Goal: Entertainment & Leisure: Consume media (video, audio)

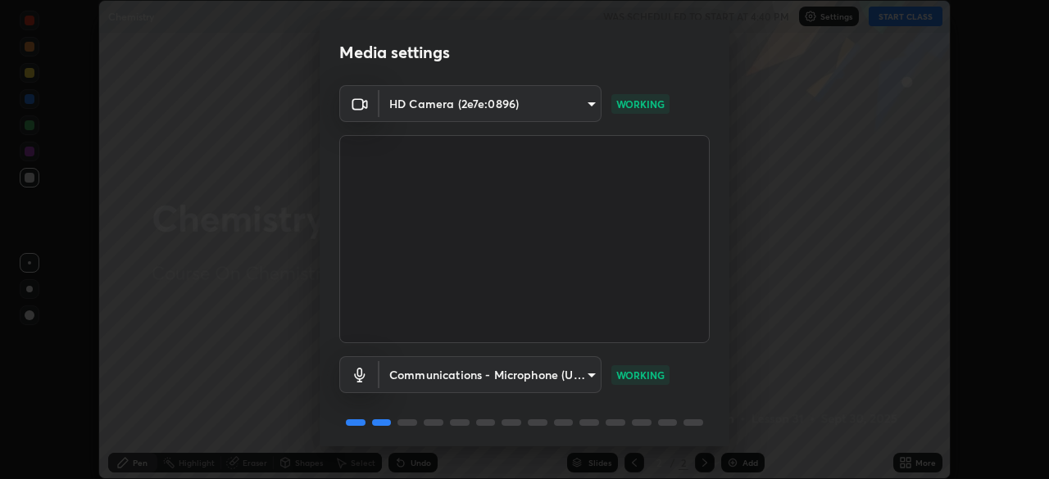
scroll to position [58, 0]
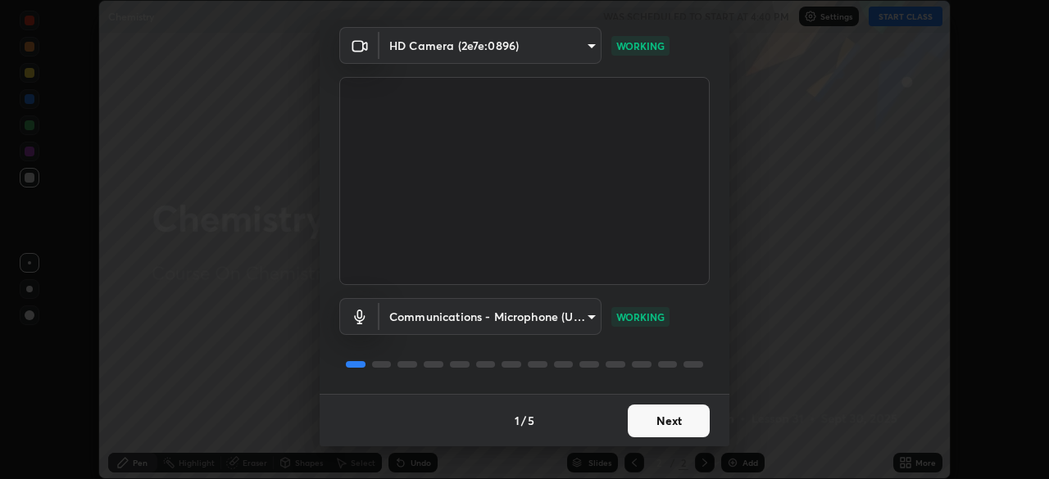
click at [663, 420] on button "Next" at bounding box center [669, 421] width 82 height 33
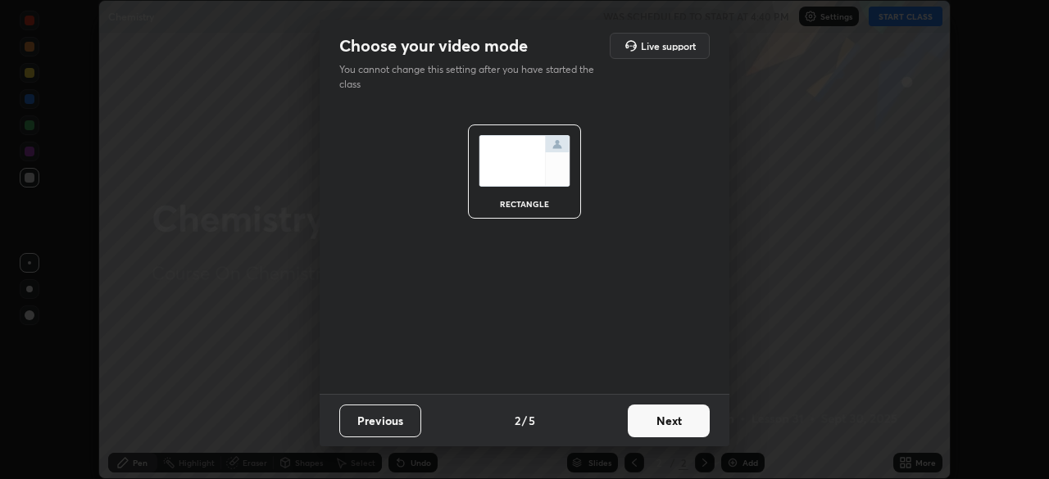
click at [662, 422] on button "Next" at bounding box center [669, 421] width 82 height 33
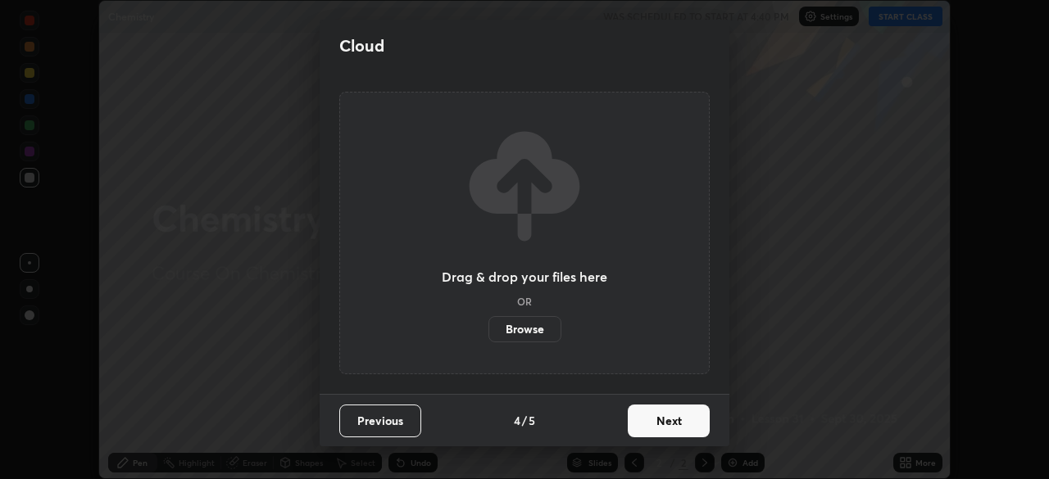
click at [665, 420] on button "Next" at bounding box center [669, 421] width 82 height 33
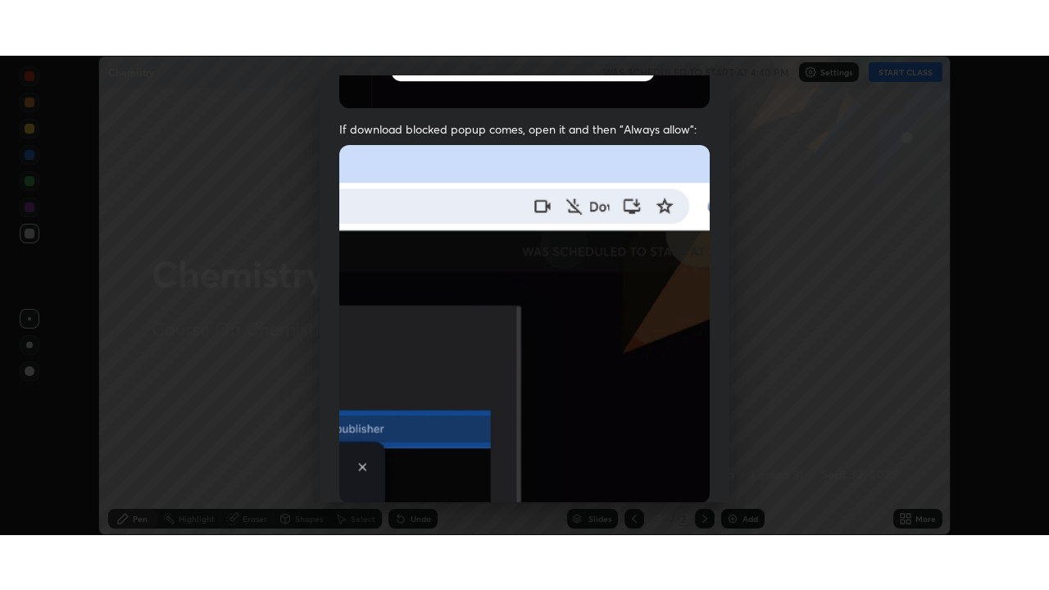
scroll to position [393, 0]
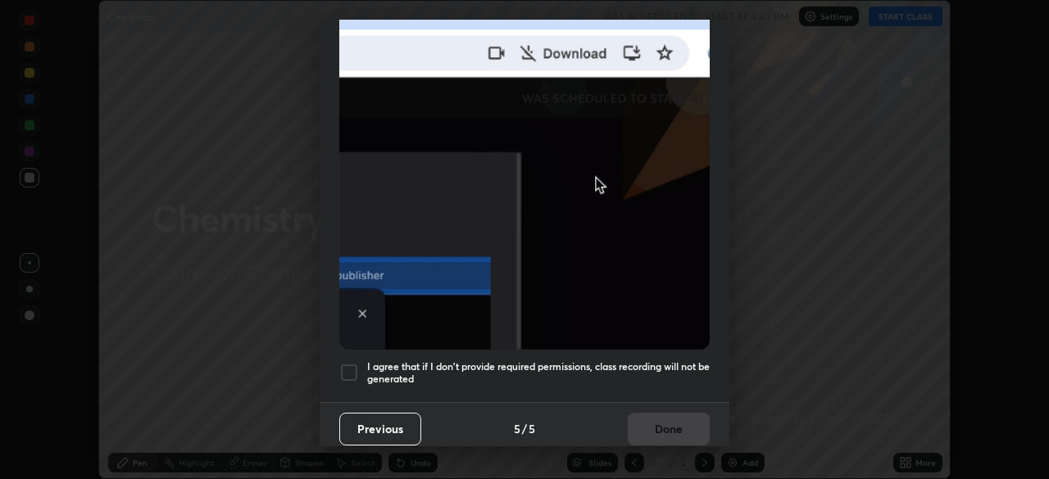
click at [357, 365] on div at bounding box center [349, 373] width 20 height 20
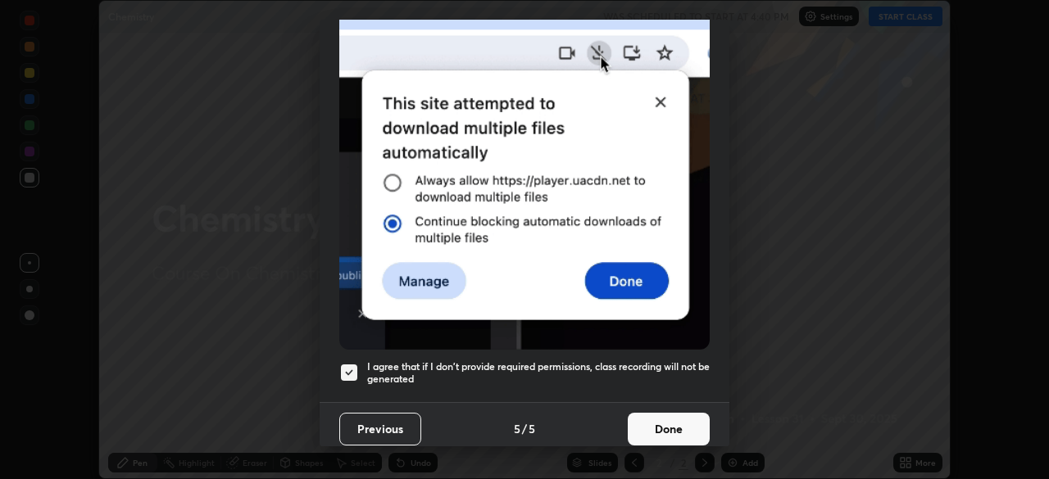
click at [669, 416] on button "Done" at bounding box center [669, 429] width 82 height 33
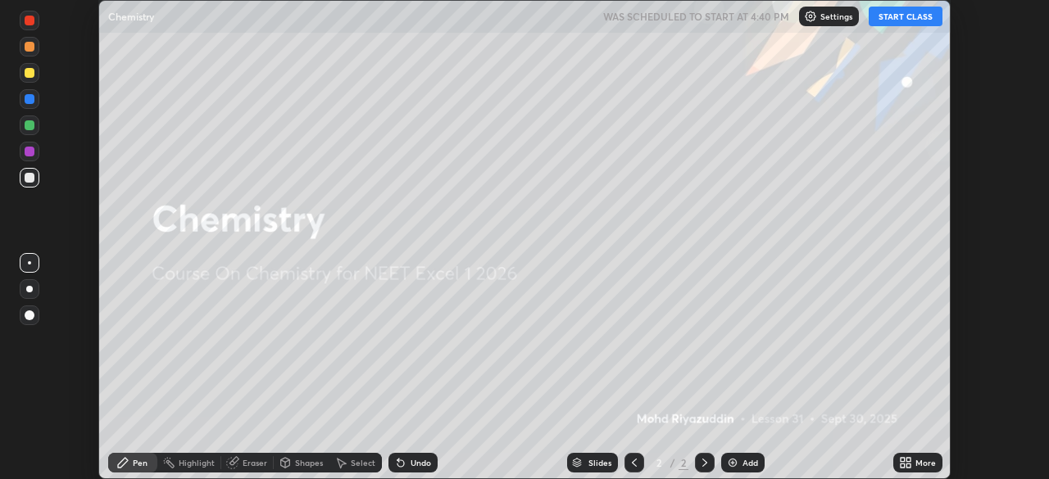
click at [890, 20] on button "START CLASS" at bounding box center [906, 17] width 74 height 20
click at [730, 464] on img at bounding box center [732, 463] width 13 height 13
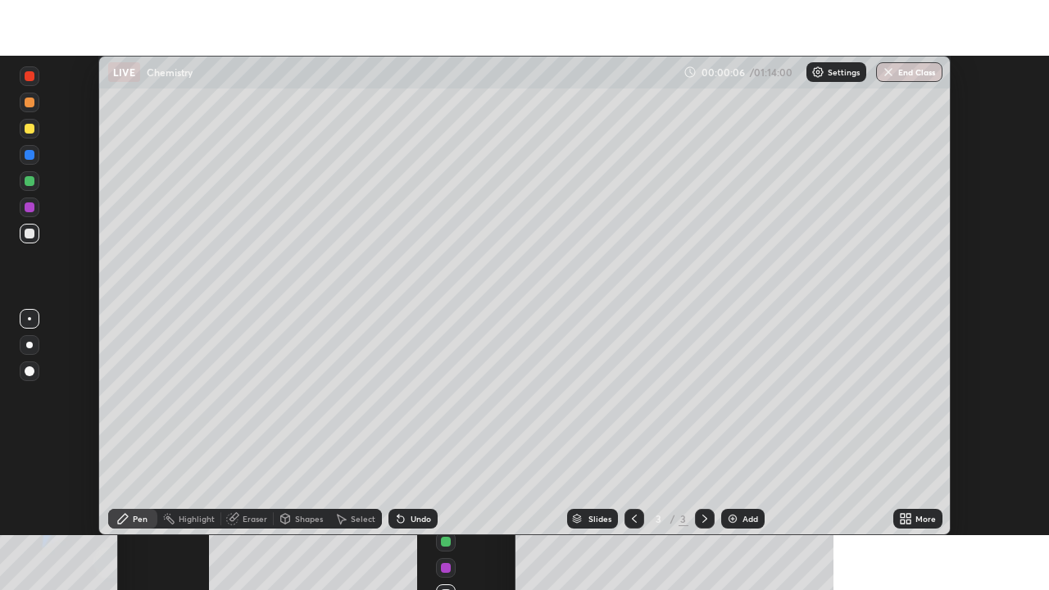
scroll to position [590, 1049]
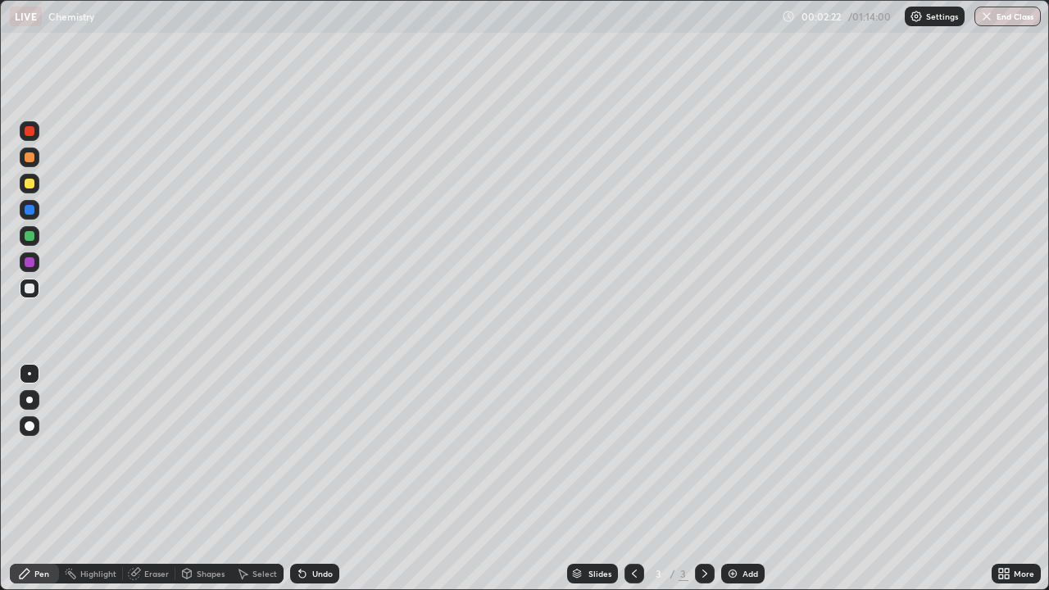
click at [302, 479] on icon at bounding box center [302, 573] width 13 height 13
click at [29, 184] on div at bounding box center [30, 184] width 10 height 10
click at [33, 287] on div at bounding box center [30, 289] width 10 height 10
click at [307, 479] on div "Undo" at bounding box center [314, 574] width 49 height 20
click at [299, 479] on icon at bounding box center [302, 574] width 7 height 7
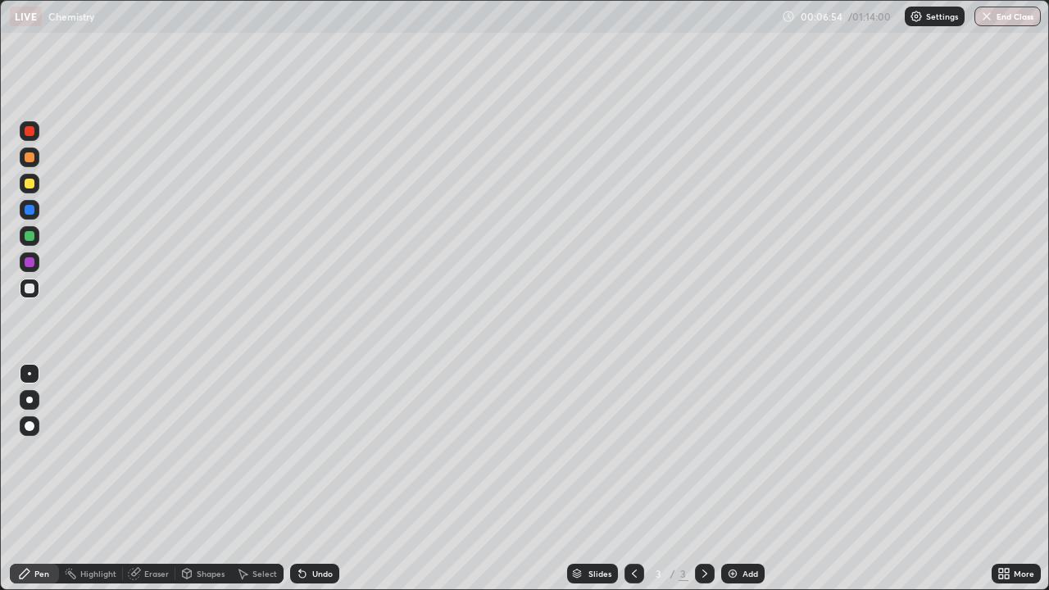
click at [300, 479] on icon at bounding box center [302, 574] width 7 height 7
click at [302, 479] on icon at bounding box center [302, 574] width 7 height 7
click at [158, 479] on div "Eraser" at bounding box center [156, 574] width 25 height 8
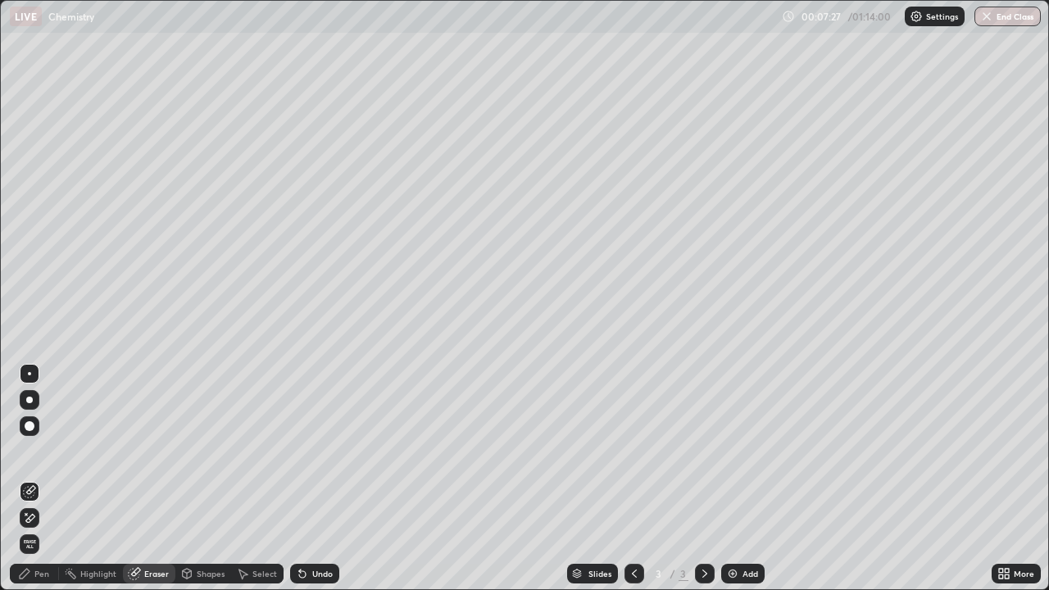
click at [57, 479] on div "Pen" at bounding box center [34, 574] width 49 height 20
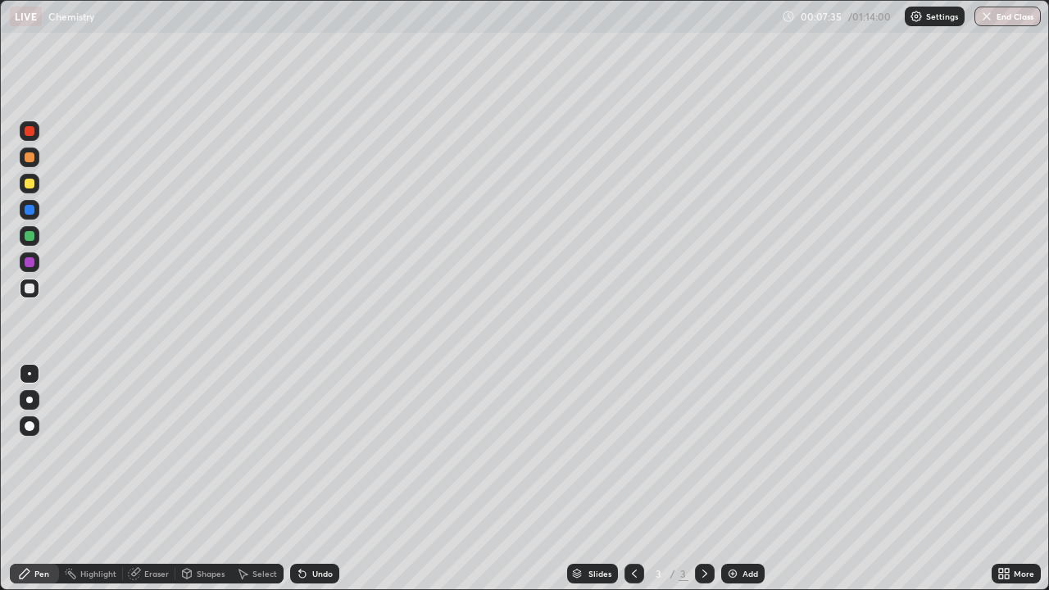
click at [303, 479] on icon at bounding box center [302, 574] width 7 height 7
click at [305, 479] on icon at bounding box center [302, 573] width 13 height 13
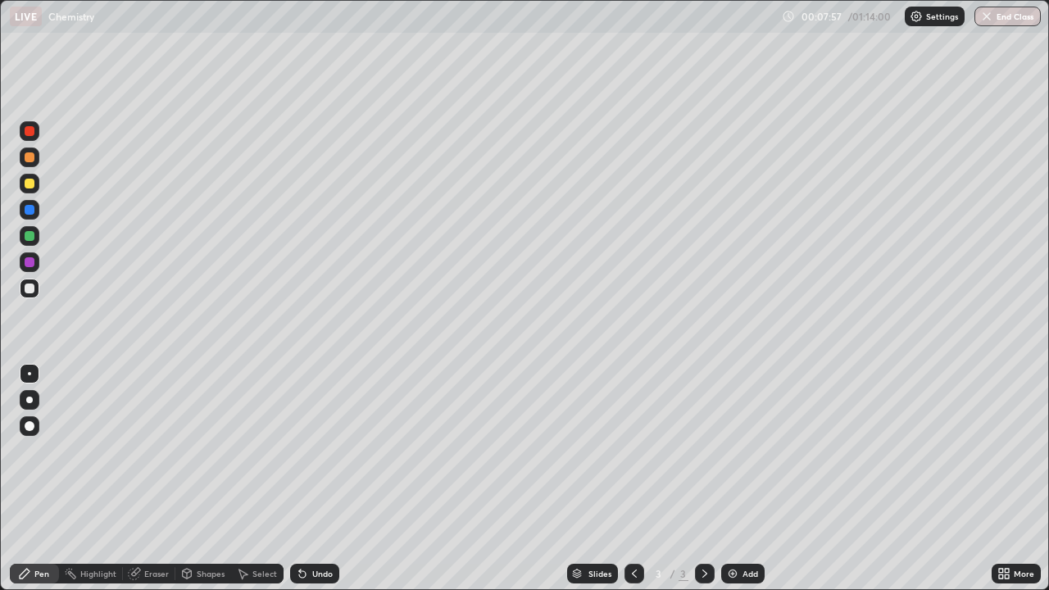
click at [305, 479] on icon at bounding box center [302, 573] width 13 height 13
click at [154, 479] on div "Eraser" at bounding box center [156, 574] width 25 height 8
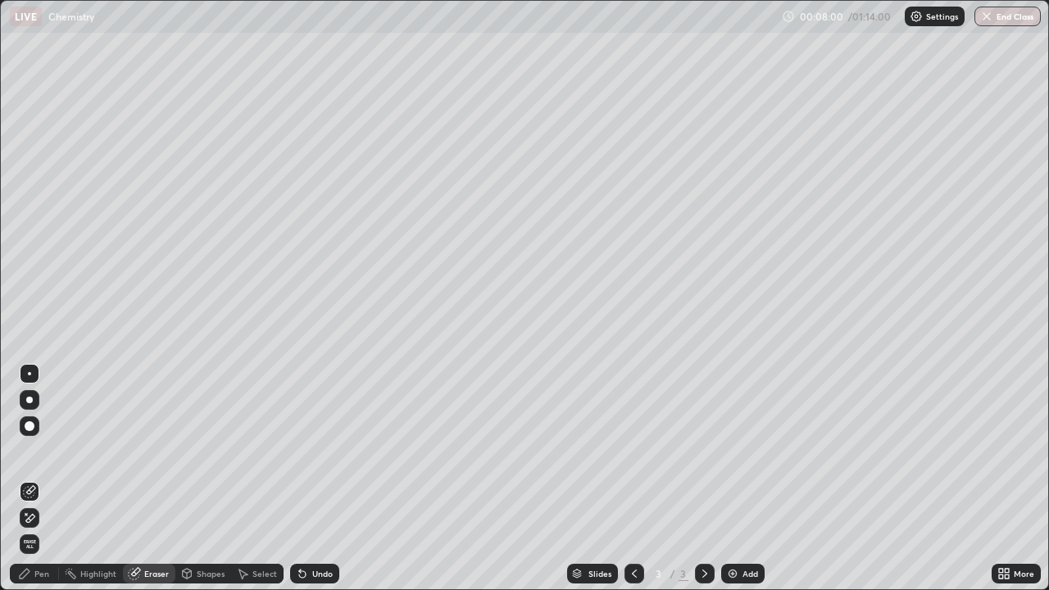
click at [54, 479] on div "Pen" at bounding box center [34, 574] width 49 height 20
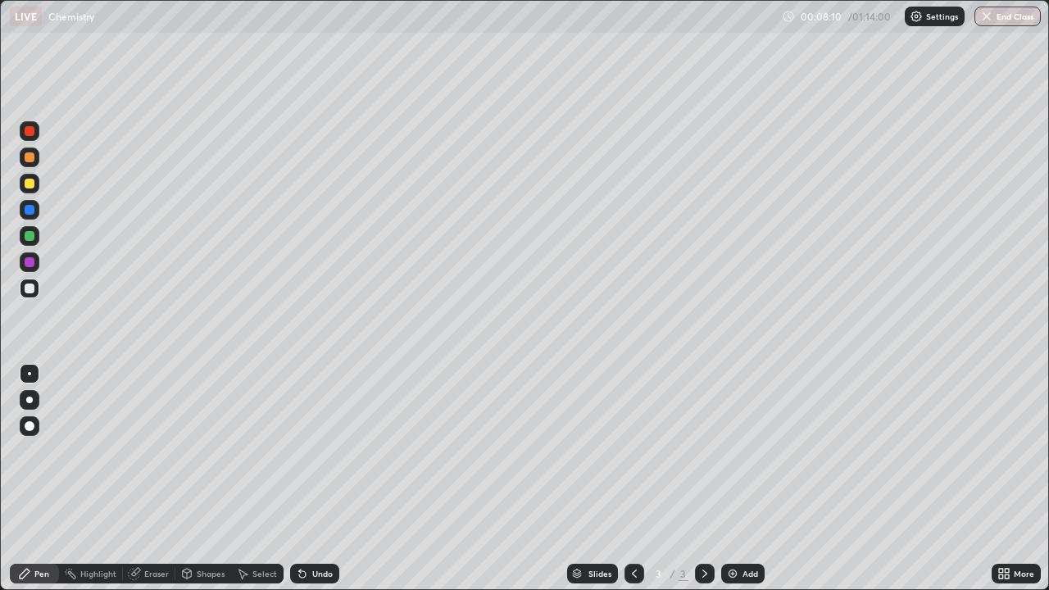
click at [303, 479] on icon at bounding box center [302, 573] width 13 height 13
click at [305, 479] on icon at bounding box center [302, 573] width 13 height 13
click at [309, 479] on div "Undo" at bounding box center [314, 574] width 49 height 20
click at [147, 479] on div "Eraser" at bounding box center [156, 574] width 25 height 8
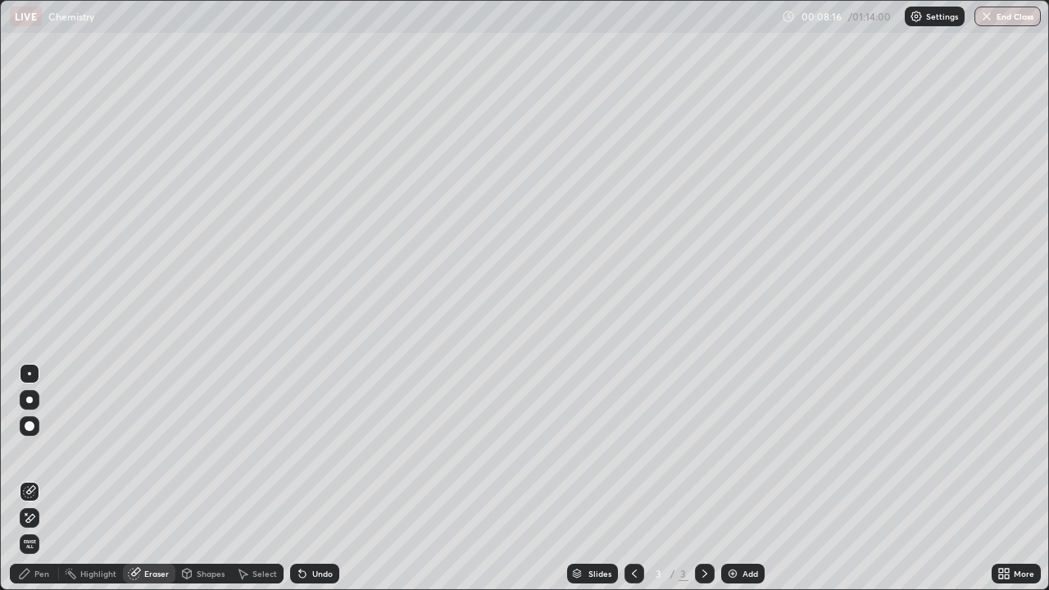
click at [43, 479] on div "Pen" at bounding box center [41, 574] width 15 height 8
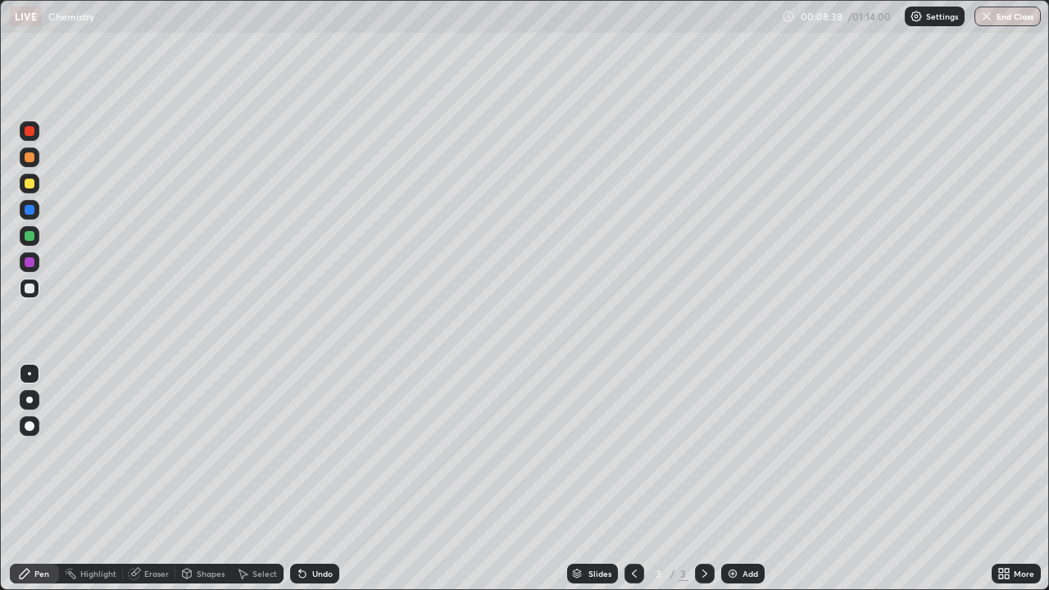
click at [300, 479] on icon at bounding box center [302, 574] width 7 height 7
click at [302, 479] on icon at bounding box center [302, 574] width 7 height 7
click at [302, 479] on icon at bounding box center [302, 573] width 13 height 13
click at [302, 479] on icon at bounding box center [302, 574] width 7 height 7
click at [299, 479] on icon at bounding box center [300, 571] width 2 height 2
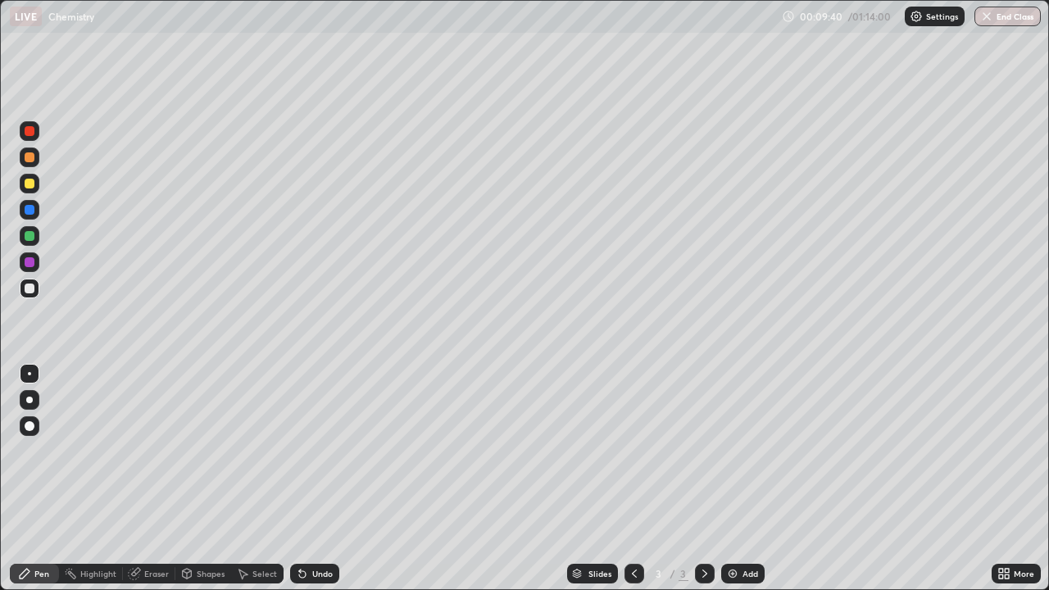
click at [305, 479] on icon at bounding box center [302, 573] width 13 height 13
click at [299, 479] on icon at bounding box center [302, 574] width 7 height 7
click at [304, 479] on icon at bounding box center [302, 573] width 13 height 13
click at [731, 479] on img at bounding box center [732, 573] width 13 height 13
click at [302, 479] on icon at bounding box center [302, 574] width 7 height 7
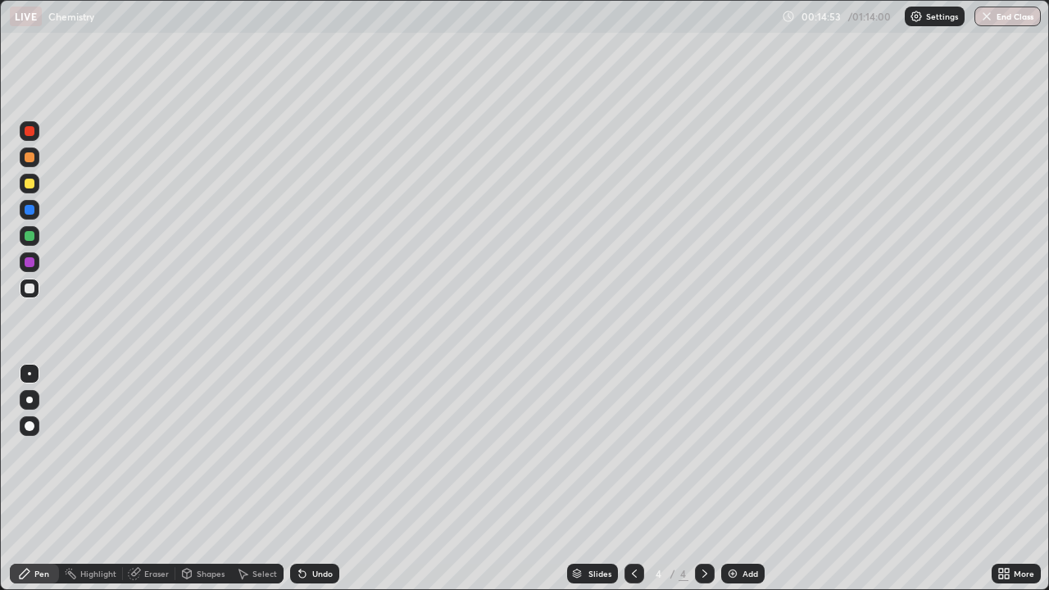
click at [302, 479] on icon at bounding box center [302, 574] width 7 height 7
click at [301, 479] on icon at bounding box center [302, 574] width 7 height 7
click at [36, 241] on div at bounding box center [30, 236] width 20 height 20
click at [35, 288] on div at bounding box center [30, 289] width 20 height 20
click at [299, 479] on icon at bounding box center [300, 571] width 2 height 2
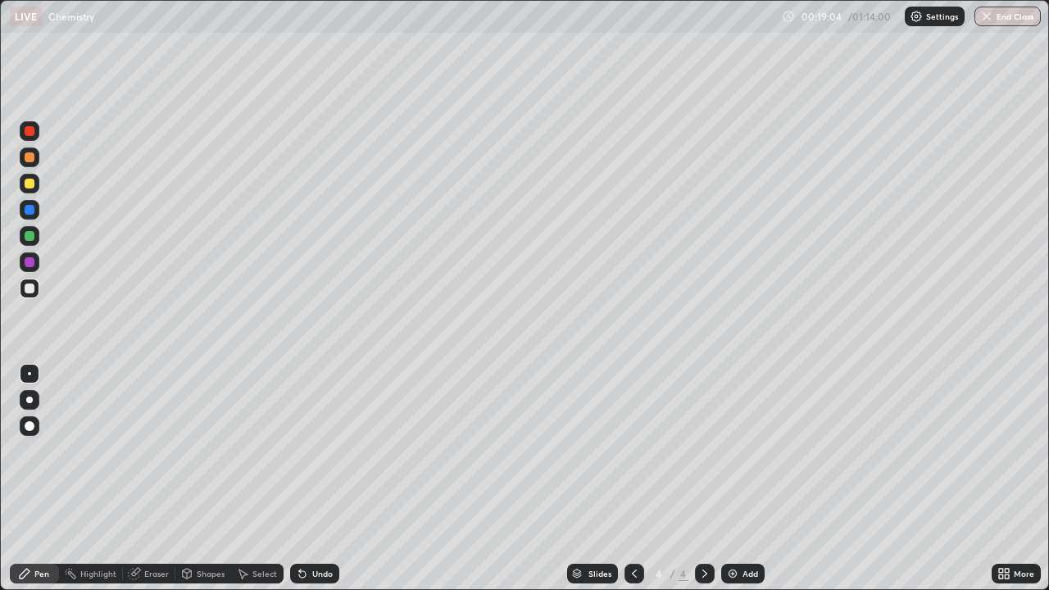
click at [302, 479] on icon at bounding box center [302, 574] width 7 height 7
click at [300, 479] on icon at bounding box center [302, 574] width 7 height 7
click at [299, 479] on icon at bounding box center [302, 574] width 7 height 7
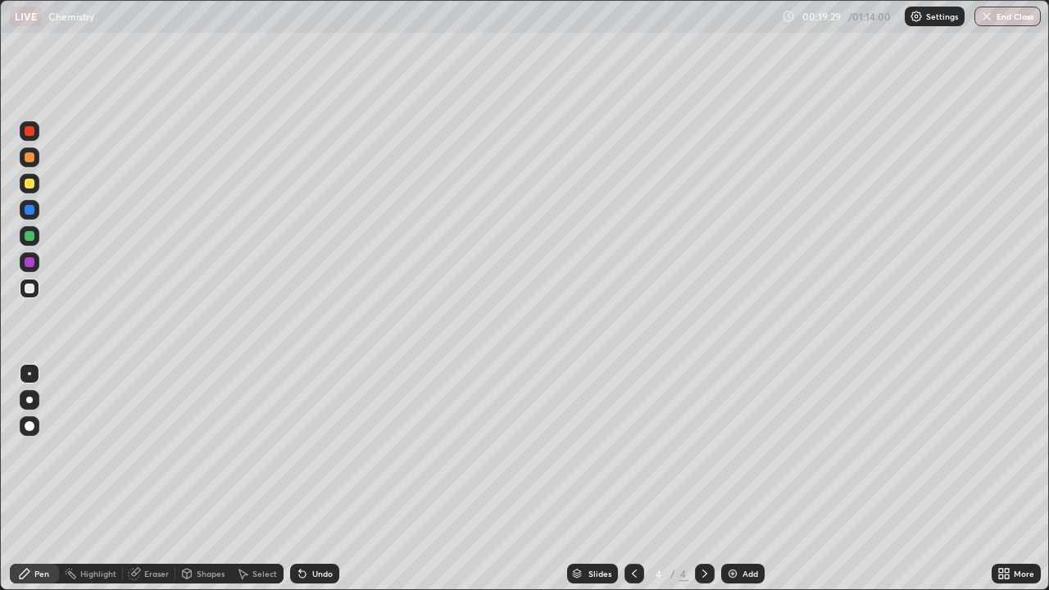
click at [299, 479] on icon at bounding box center [300, 571] width 2 height 2
click at [306, 479] on icon at bounding box center [302, 573] width 13 height 13
click at [305, 479] on icon at bounding box center [302, 573] width 13 height 13
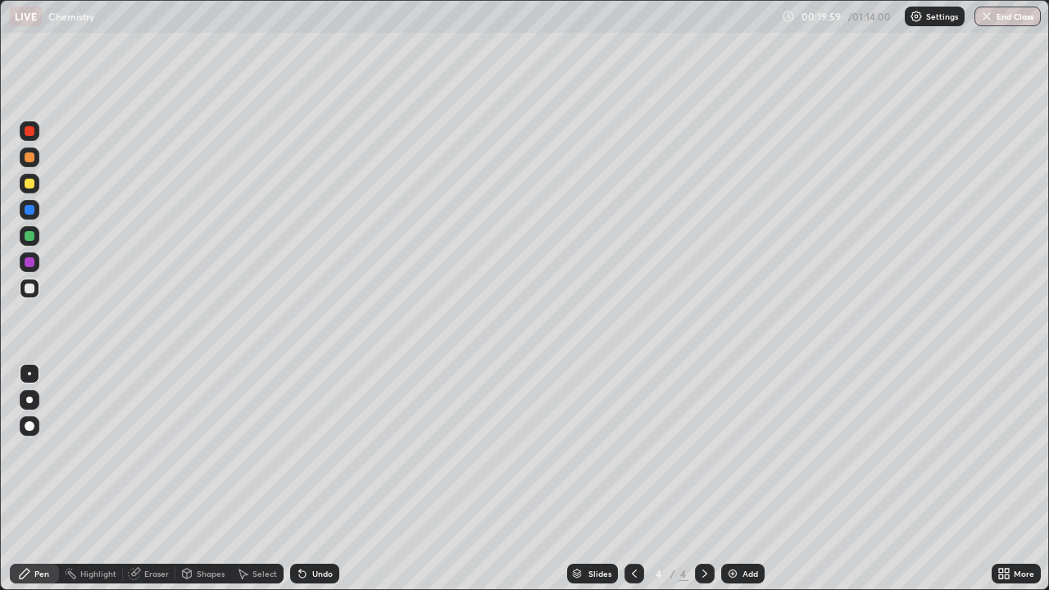
click at [299, 479] on icon at bounding box center [300, 571] width 2 height 2
click at [144, 479] on div "Eraser" at bounding box center [156, 574] width 25 height 8
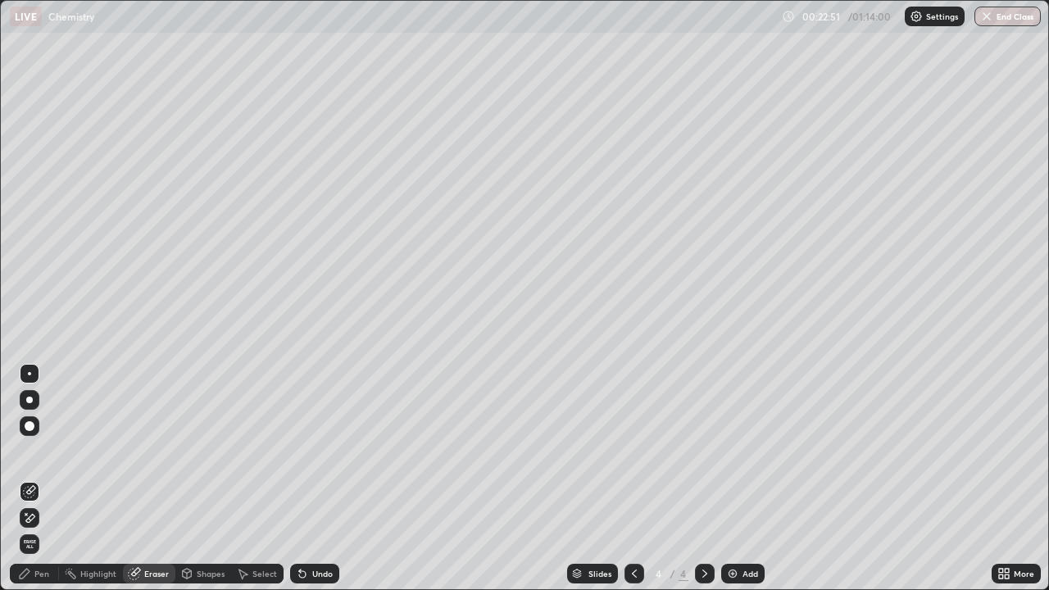
click at [32, 479] on icon at bounding box center [29, 491] width 13 height 13
click at [33, 479] on icon at bounding box center [29, 518] width 13 height 14
click at [299, 479] on icon at bounding box center [300, 571] width 2 height 2
click at [45, 479] on div "Pen" at bounding box center [41, 574] width 15 height 8
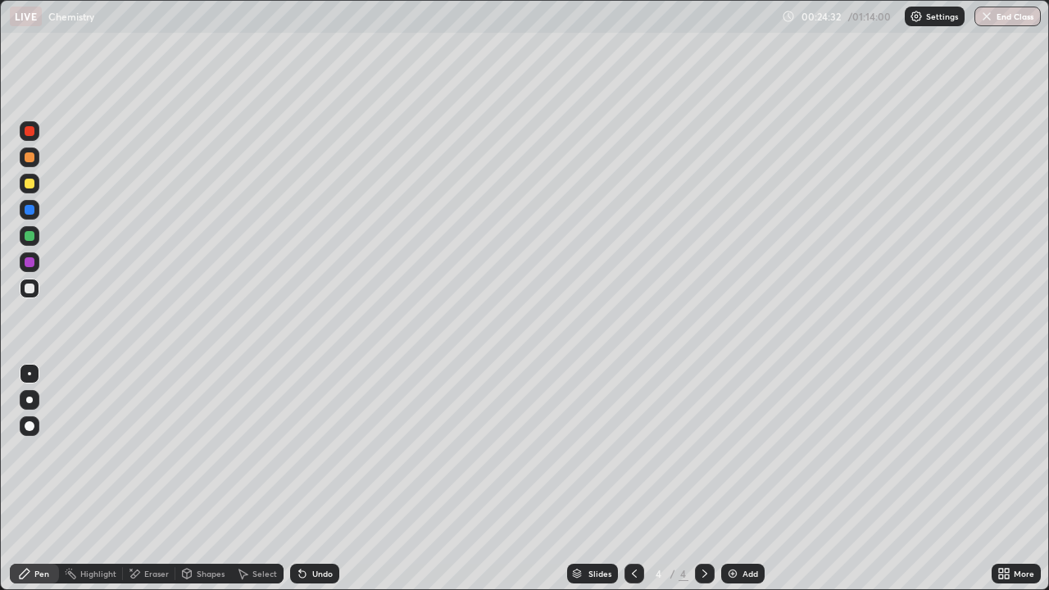
click at [29, 237] on div at bounding box center [30, 236] width 10 height 10
click at [729, 479] on img at bounding box center [732, 573] width 13 height 13
click at [632, 479] on icon at bounding box center [634, 573] width 13 height 13
click at [703, 479] on icon at bounding box center [704, 574] width 5 height 8
click at [148, 479] on div "Eraser" at bounding box center [156, 574] width 25 height 8
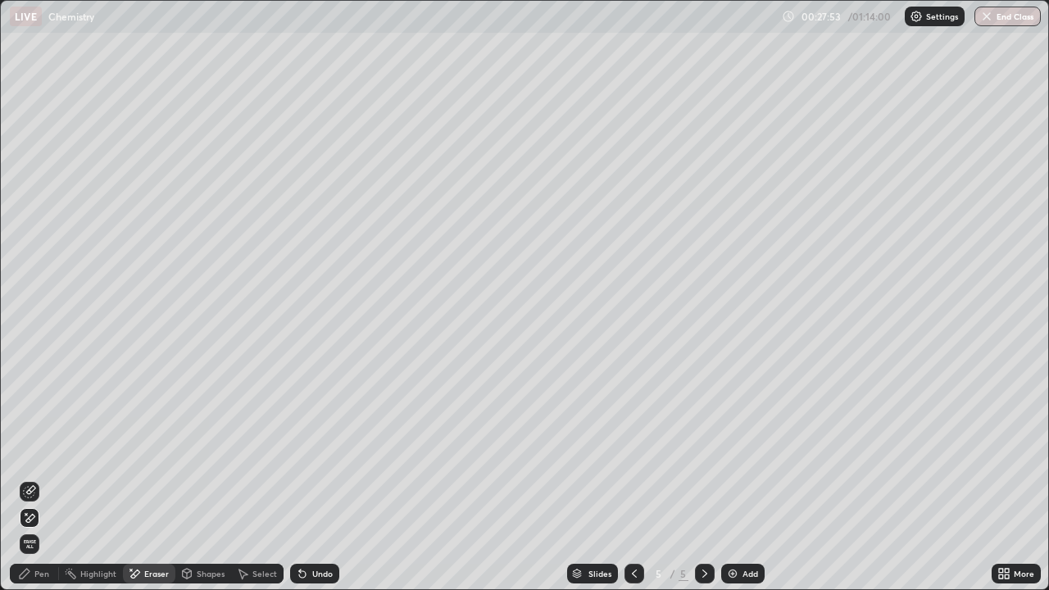
click at [47, 479] on div "Pen" at bounding box center [41, 574] width 15 height 8
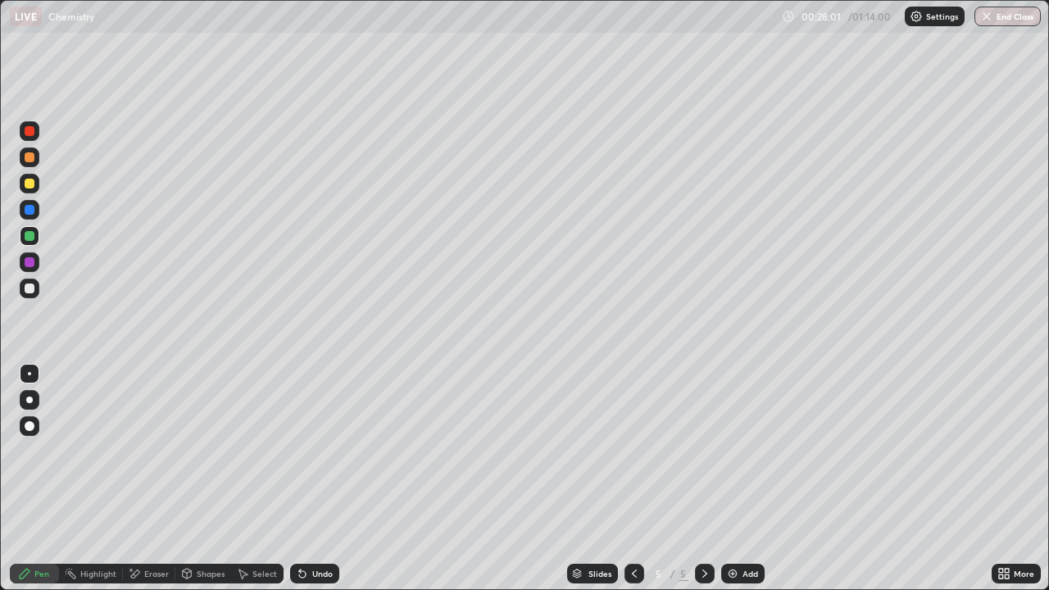
click at [30, 289] on div at bounding box center [30, 289] width 10 height 10
click at [299, 479] on icon at bounding box center [300, 571] width 2 height 2
click at [306, 479] on icon at bounding box center [302, 573] width 13 height 13
click at [307, 479] on div "Undo" at bounding box center [314, 574] width 49 height 20
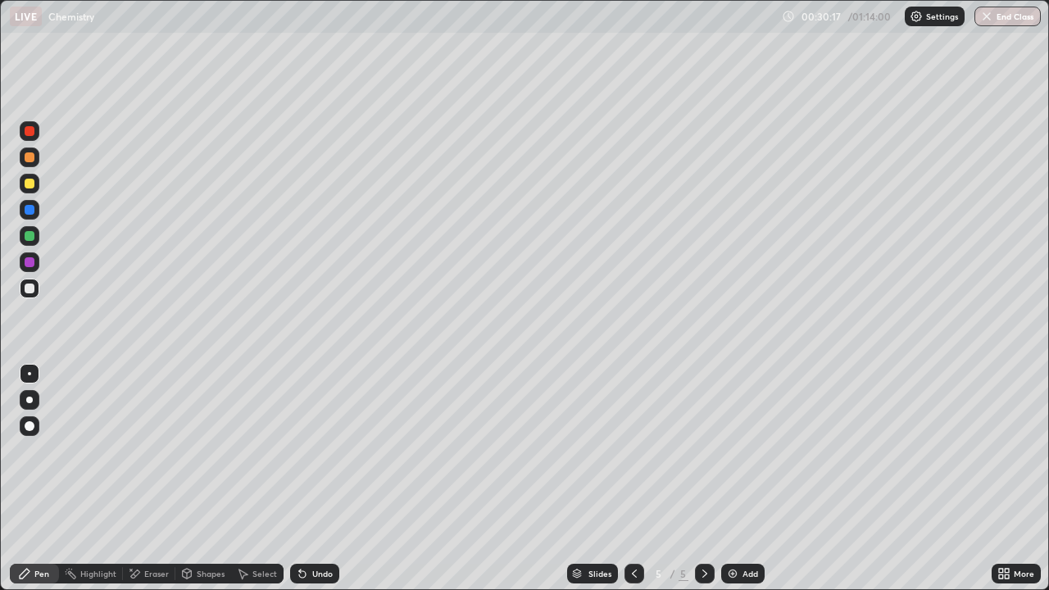
click at [307, 479] on icon at bounding box center [302, 573] width 13 height 13
click at [312, 479] on div "Undo" at bounding box center [322, 574] width 20 height 8
click at [734, 479] on img at bounding box center [732, 573] width 13 height 13
click at [631, 479] on icon at bounding box center [634, 573] width 13 height 13
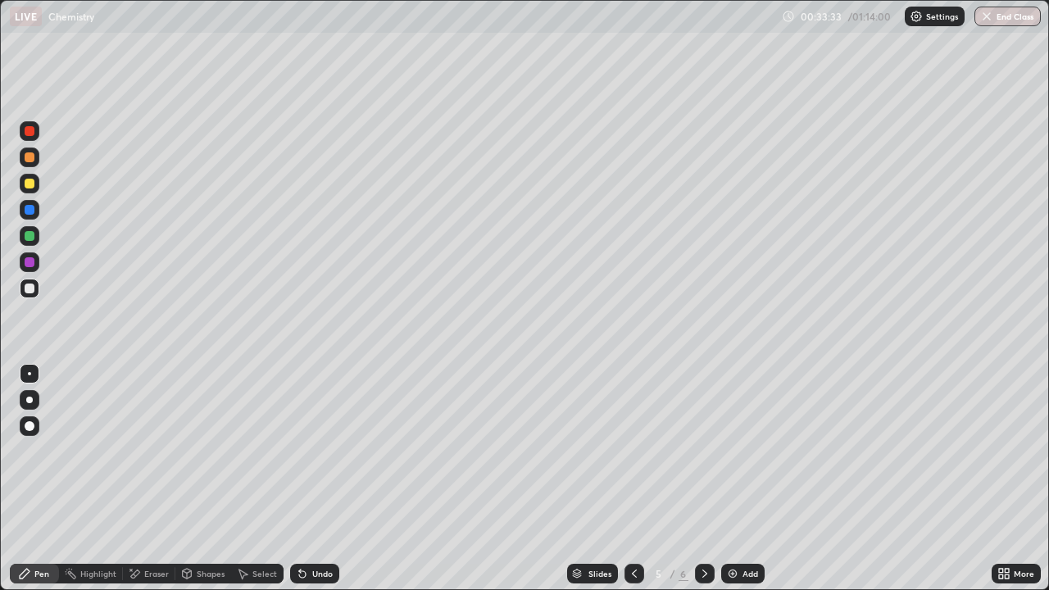
click at [732, 479] on img at bounding box center [732, 573] width 13 height 13
click at [301, 479] on icon at bounding box center [302, 574] width 7 height 7
click at [299, 479] on icon at bounding box center [300, 571] width 2 height 2
click at [306, 479] on icon at bounding box center [302, 573] width 13 height 13
click at [309, 479] on div "Undo" at bounding box center [314, 574] width 49 height 20
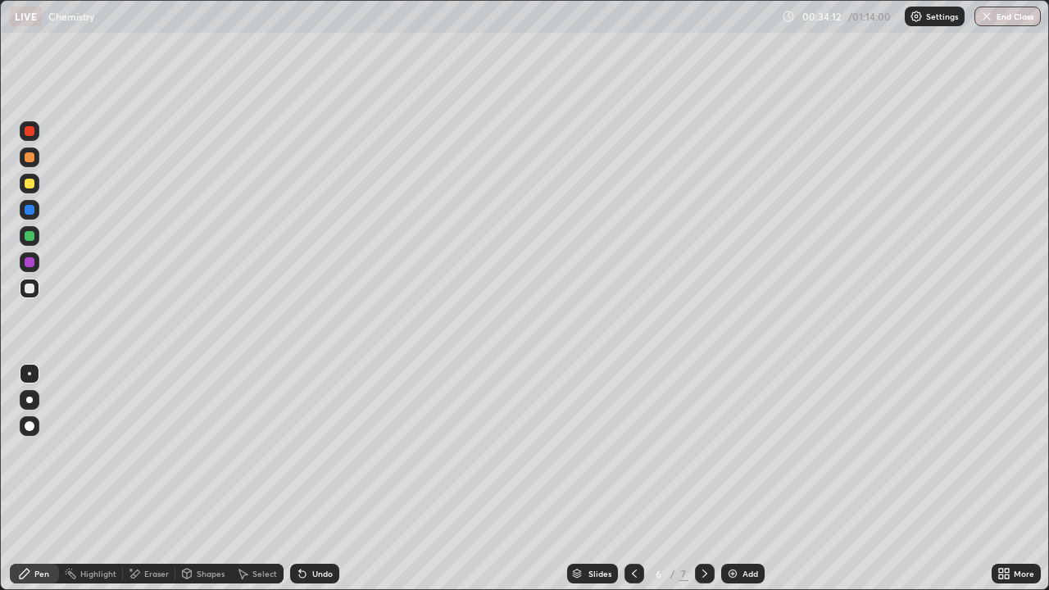
click at [312, 479] on div "Undo" at bounding box center [322, 574] width 20 height 8
click at [300, 479] on icon at bounding box center [302, 574] width 7 height 7
click at [306, 479] on icon at bounding box center [302, 573] width 13 height 13
click at [307, 479] on icon at bounding box center [302, 573] width 13 height 13
click at [309, 479] on div "Undo" at bounding box center [314, 574] width 49 height 20
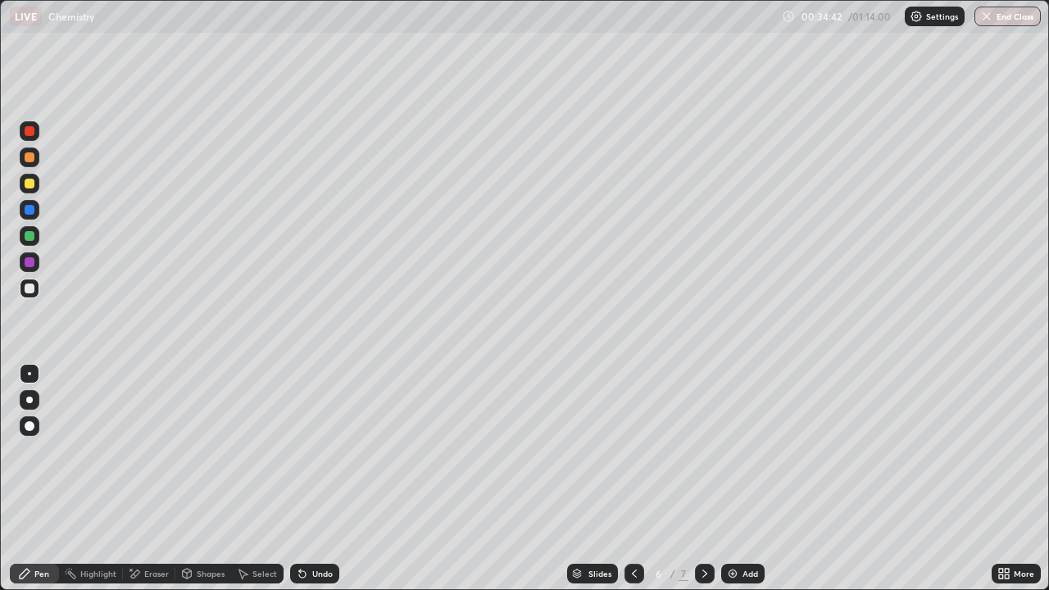
click at [308, 479] on div "Undo" at bounding box center [314, 574] width 49 height 20
click at [300, 479] on icon at bounding box center [302, 574] width 7 height 7
click at [299, 479] on icon at bounding box center [300, 571] width 2 height 2
click at [299, 479] on icon at bounding box center [302, 574] width 7 height 7
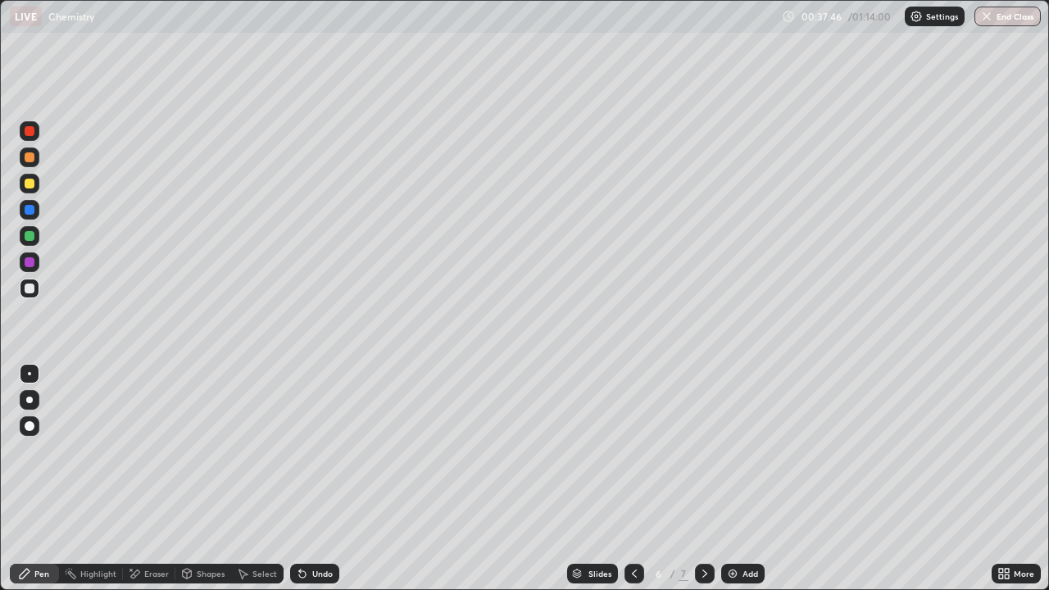
click at [307, 479] on icon at bounding box center [302, 573] width 13 height 13
click at [303, 479] on icon at bounding box center [302, 573] width 13 height 13
click at [302, 479] on icon at bounding box center [302, 574] width 7 height 7
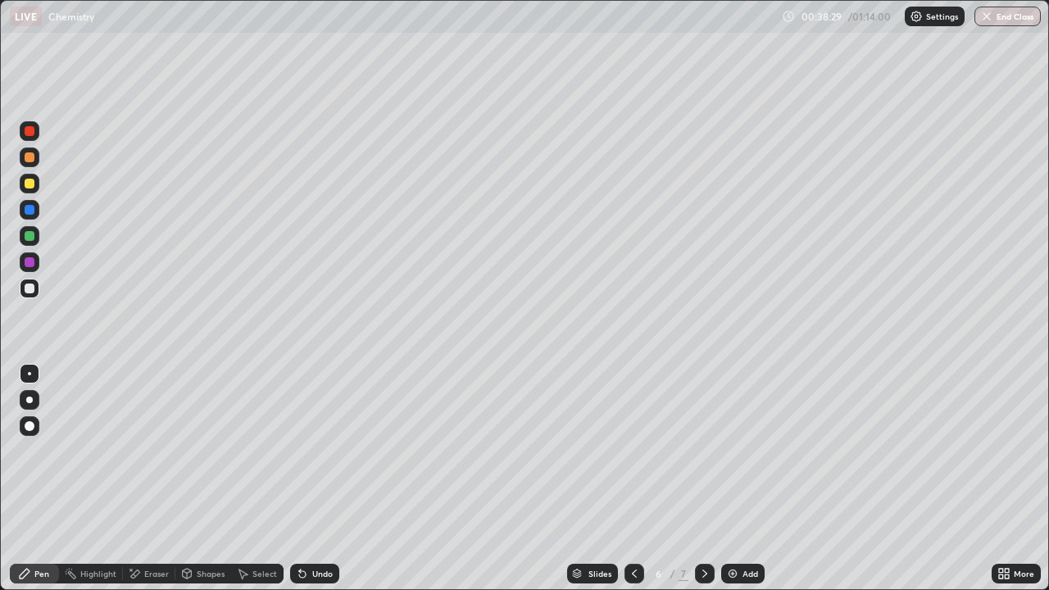
click at [302, 479] on icon at bounding box center [302, 574] width 7 height 7
click at [28, 236] on div at bounding box center [30, 236] width 10 height 10
click at [33, 288] on div at bounding box center [30, 289] width 10 height 10
click at [302, 479] on icon at bounding box center [302, 574] width 7 height 7
click at [299, 479] on icon at bounding box center [300, 571] width 2 height 2
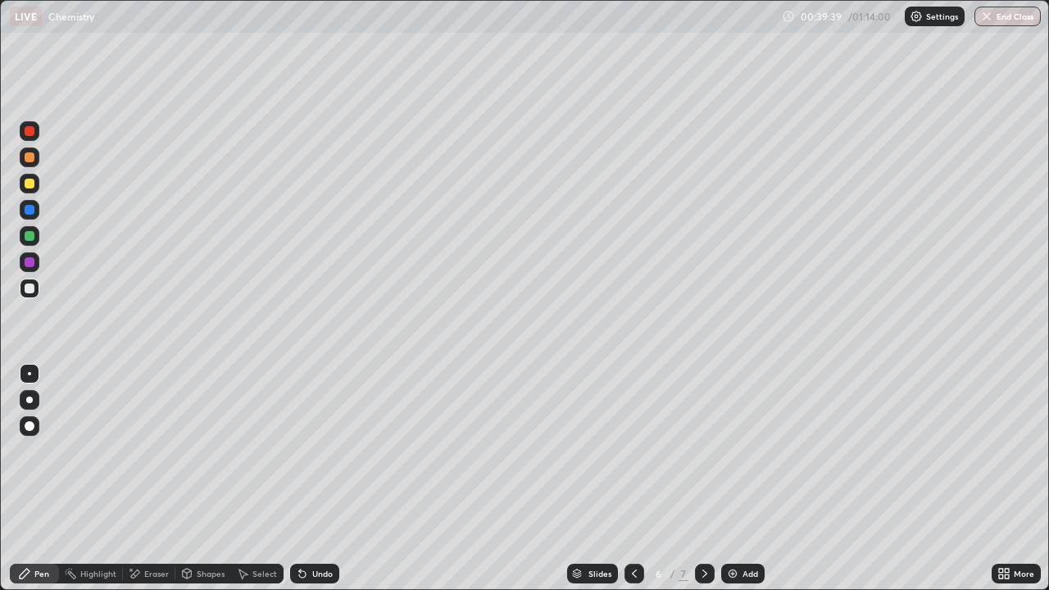
click at [299, 479] on icon at bounding box center [300, 571] width 2 height 2
click at [312, 479] on div "Undo" at bounding box center [322, 574] width 20 height 8
click at [30, 236] on div at bounding box center [30, 236] width 10 height 10
click at [30, 288] on div at bounding box center [30, 289] width 10 height 10
click at [302, 479] on icon at bounding box center [302, 574] width 7 height 7
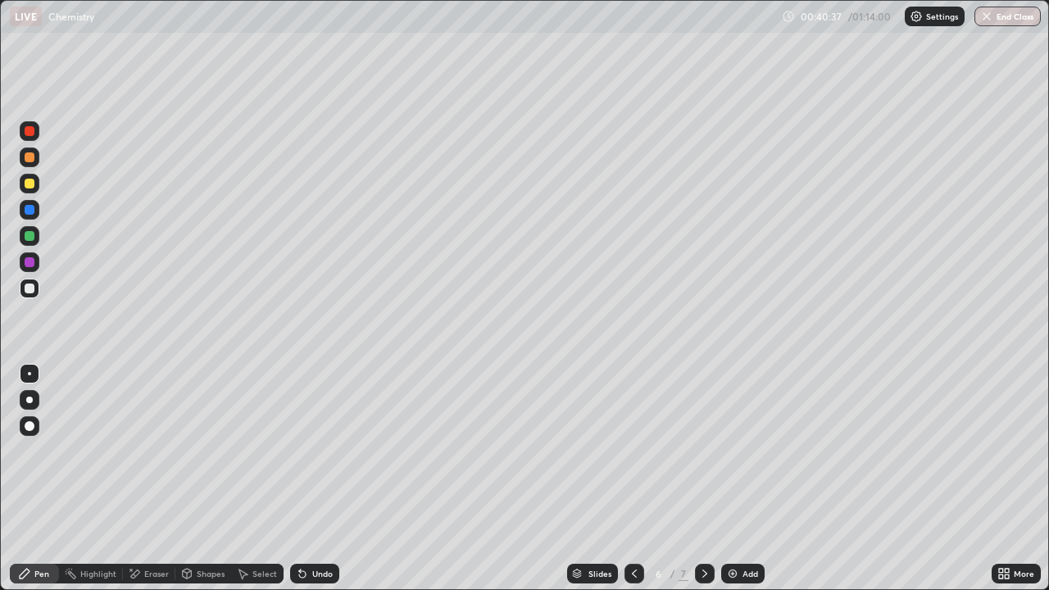
click at [305, 479] on icon at bounding box center [302, 573] width 13 height 13
click at [299, 479] on icon at bounding box center [300, 571] width 2 height 2
click at [28, 180] on div at bounding box center [30, 184] width 10 height 10
click at [304, 479] on icon at bounding box center [302, 573] width 13 height 13
click at [148, 479] on div "Eraser" at bounding box center [156, 574] width 25 height 8
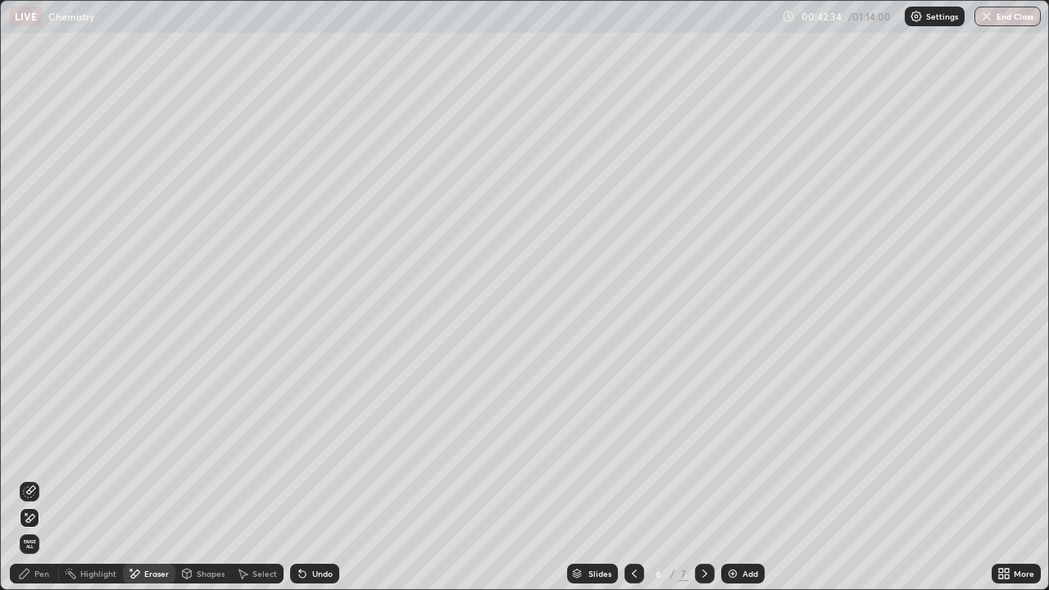
click at [39, 479] on div "Pen" at bounding box center [41, 574] width 15 height 8
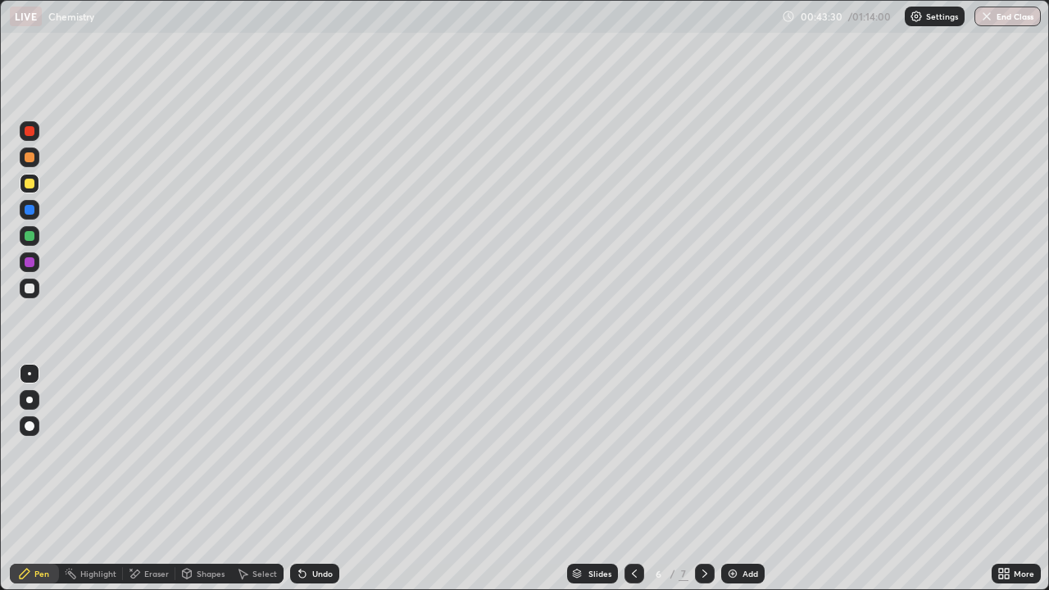
click at [733, 479] on img at bounding box center [732, 573] width 13 height 13
click at [30, 374] on div at bounding box center [29, 373] width 3 height 3
click at [35, 289] on div at bounding box center [30, 289] width 20 height 20
click at [633, 479] on icon at bounding box center [634, 573] width 13 height 13
click at [702, 479] on icon at bounding box center [704, 574] width 5 height 8
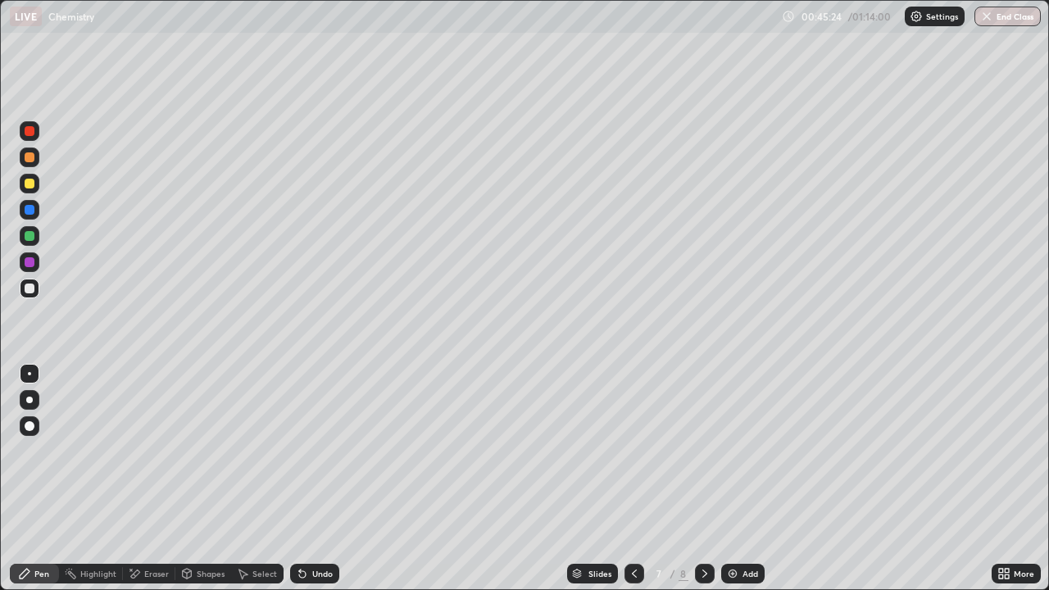
click at [307, 479] on div "Undo" at bounding box center [314, 574] width 49 height 20
click at [300, 479] on icon at bounding box center [302, 574] width 7 height 7
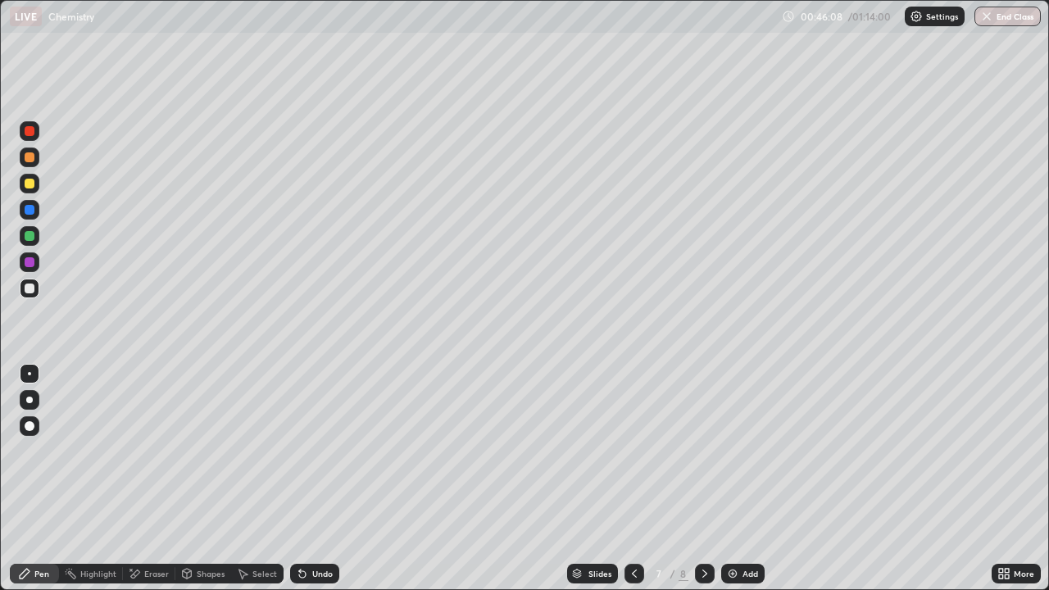
click at [302, 479] on icon at bounding box center [302, 574] width 7 height 7
click at [303, 479] on icon at bounding box center [302, 573] width 13 height 13
click at [302, 479] on icon at bounding box center [302, 574] width 7 height 7
click at [303, 479] on icon at bounding box center [302, 574] width 7 height 7
click at [305, 479] on icon at bounding box center [302, 573] width 13 height 13
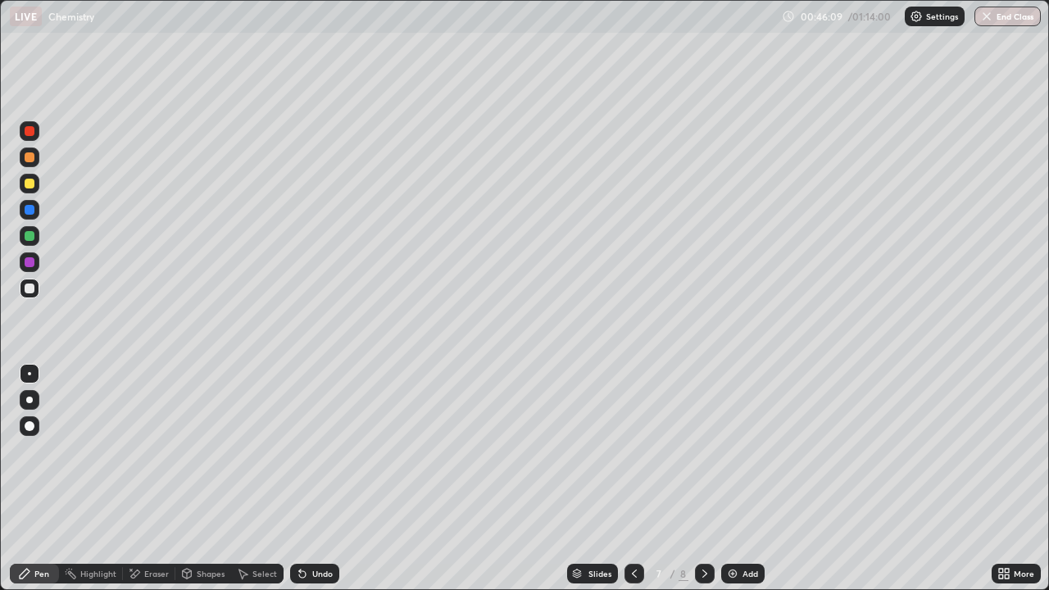
click at [305, 479] on icon at bounding box center [302, 573] width 13 height 13
click at [300, 479] on icon at bounding box center [302, 574] width 7 height 7
click at [31, 235] on div at bounding box center [30, 236] width 10 height 10
click at [300, 479] on icon at bounding box center [302, 574] width 7 height 7
click at [632, 479] on icon at bounding box center [634, 574] width 5 height 8
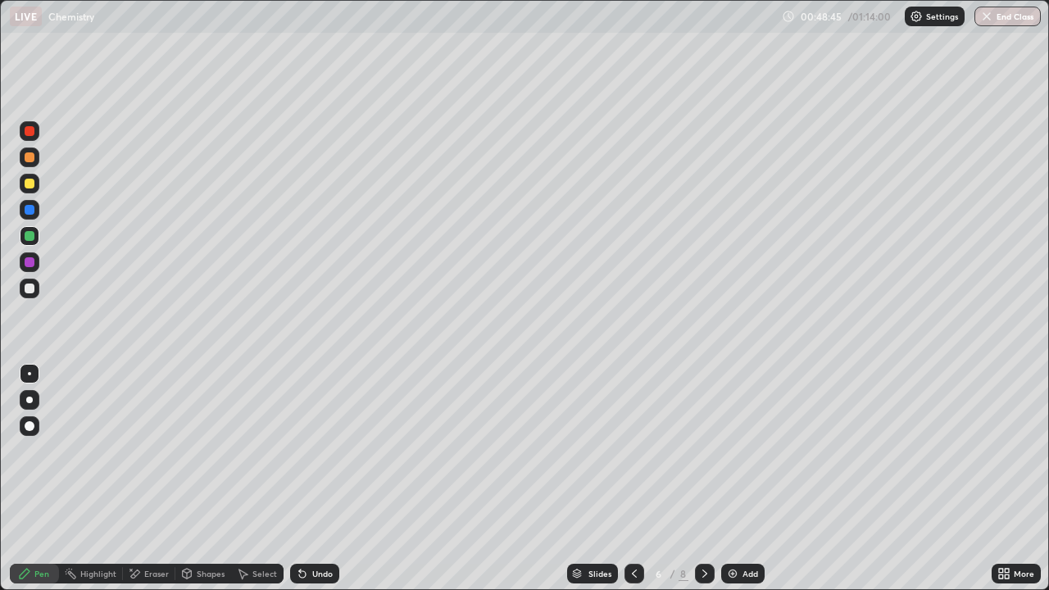
click at [703, 479] on icon at bounding box center [704, 573] width 13 height 13
click at [639, 479] on div at bounding box center [635, 574] width 20 height 20
click at [704, 479] on icon at bounding box center [704, 574] width 5 height 8
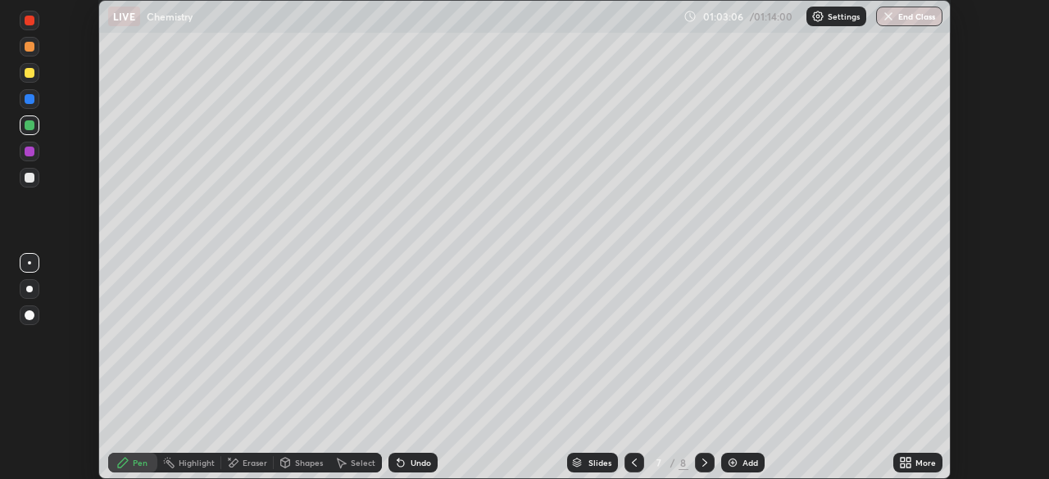
click at [811, 461] on div "Chemistry • L31 of Course On Chemistry for NEET Excel 1 2026 Mohd Riyazuddin Pe…" at bounding box center [524, 463] width 852 height 33
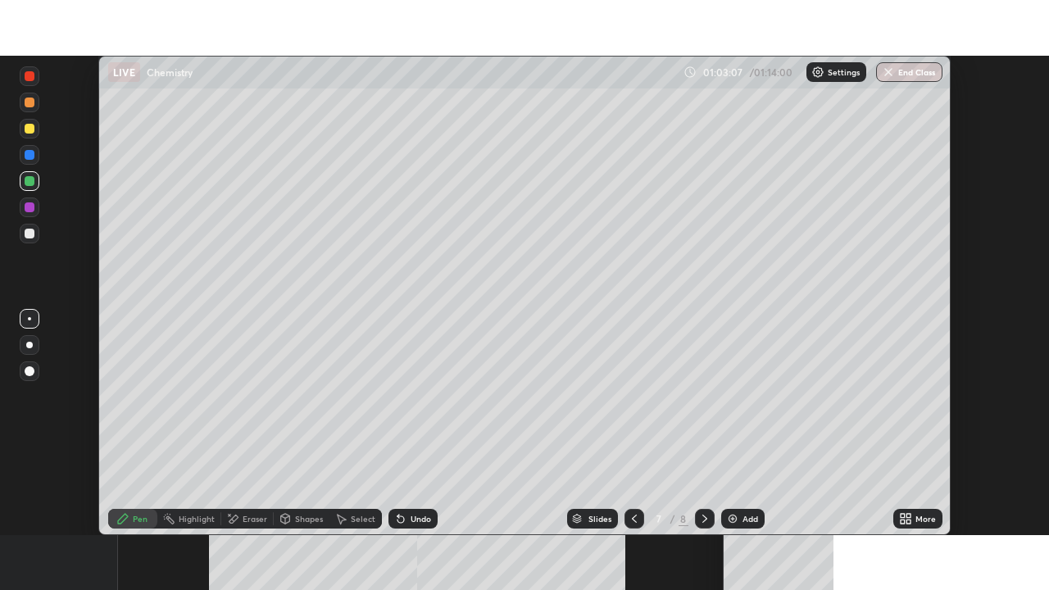
scroll to position [479, 1049]
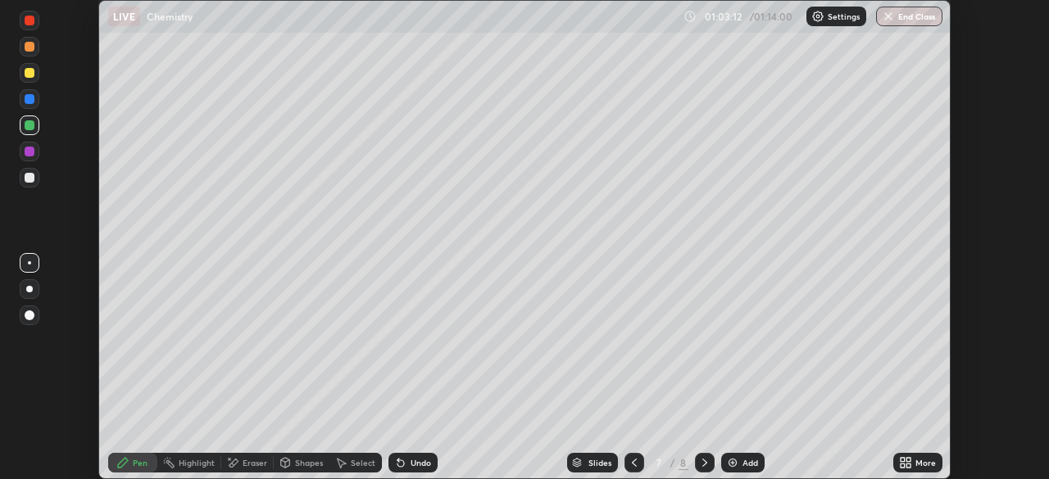
click at [247, 466] on div "Eraser" at bounding box center [255, 463] width 25 height 8
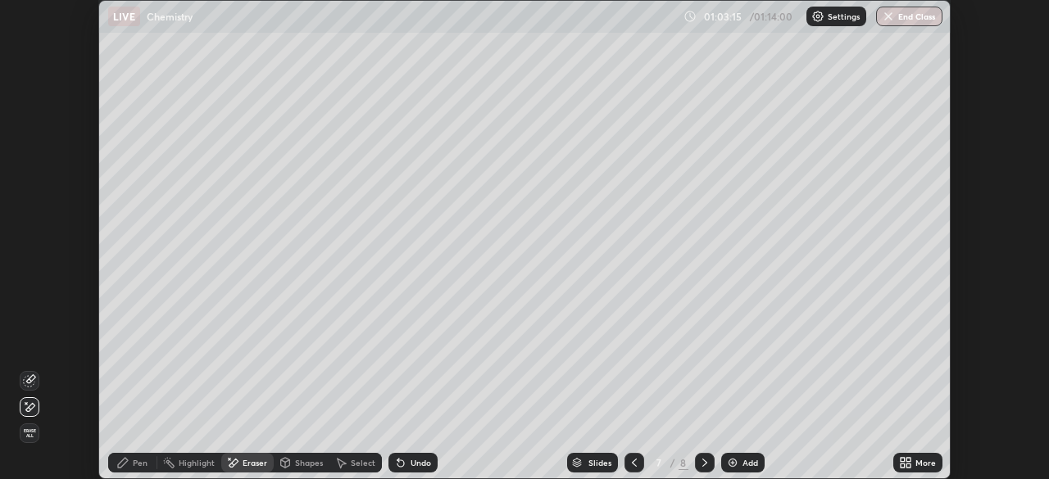
click at [726, 464] on img at bounding box center [732, 463] width 13 height 13
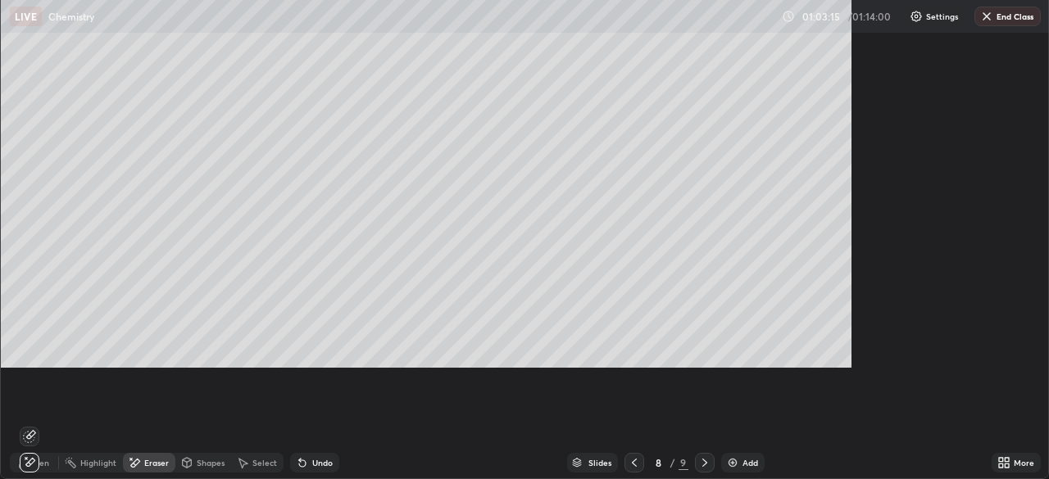
scroll to position [590, 1049]
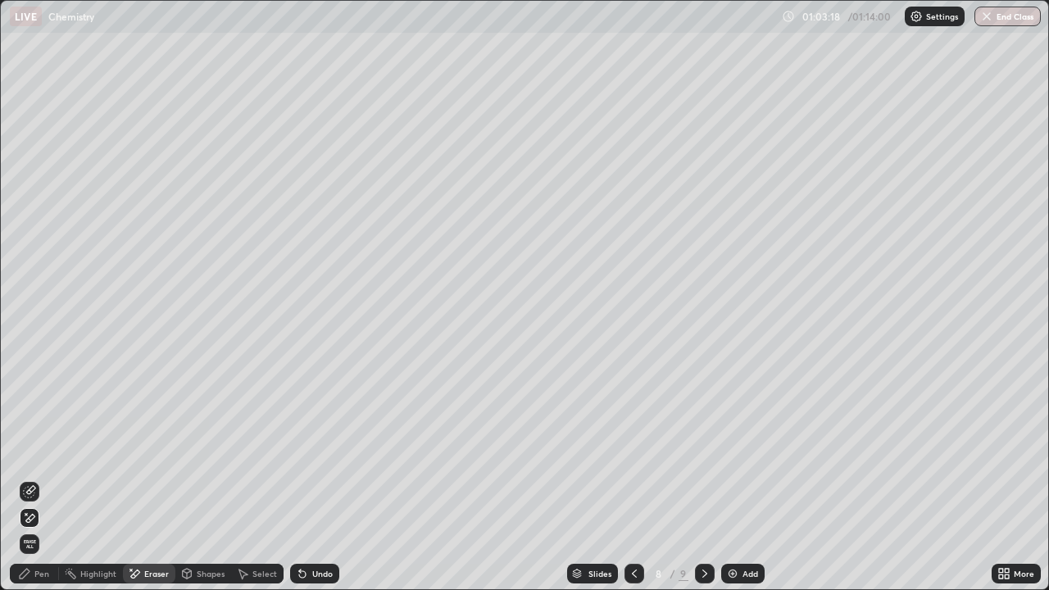
click at [42, 479] on div "Pen" at bounding box center [34, 574] width 49 height 20
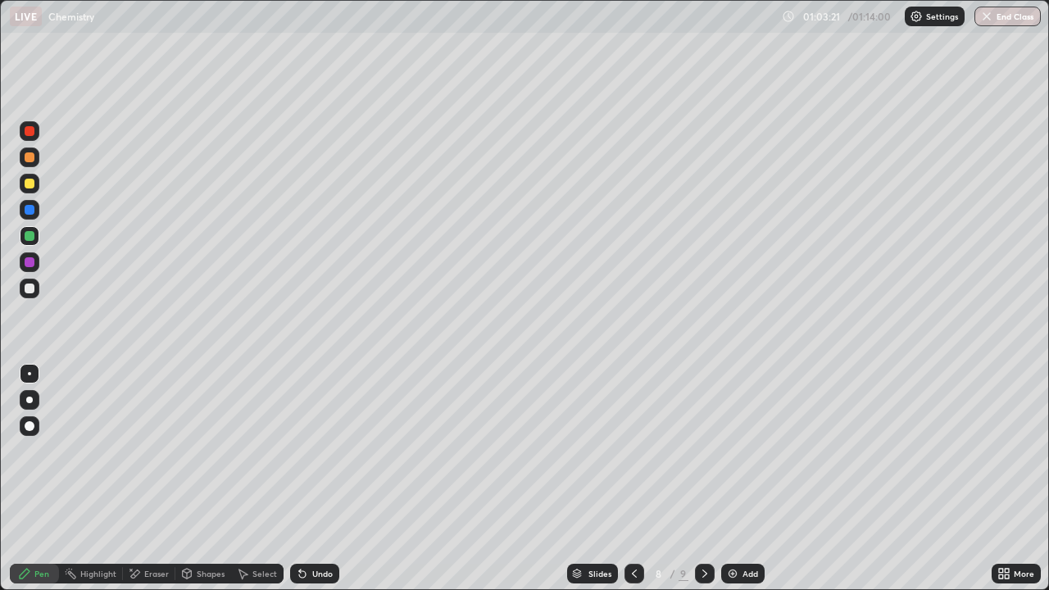
click at [30, 289] on div at bounding box center [30, 289] width 10 height 10
click at [303, 479] on icon at bounding box center [302, 574] width 7 height 7
click at [301, 479] on icon at bounding box center [302, 574] width 7 height 7
click at [152, 479] on div "Eraser" at bounding box center [156, 574] width 25 height 8
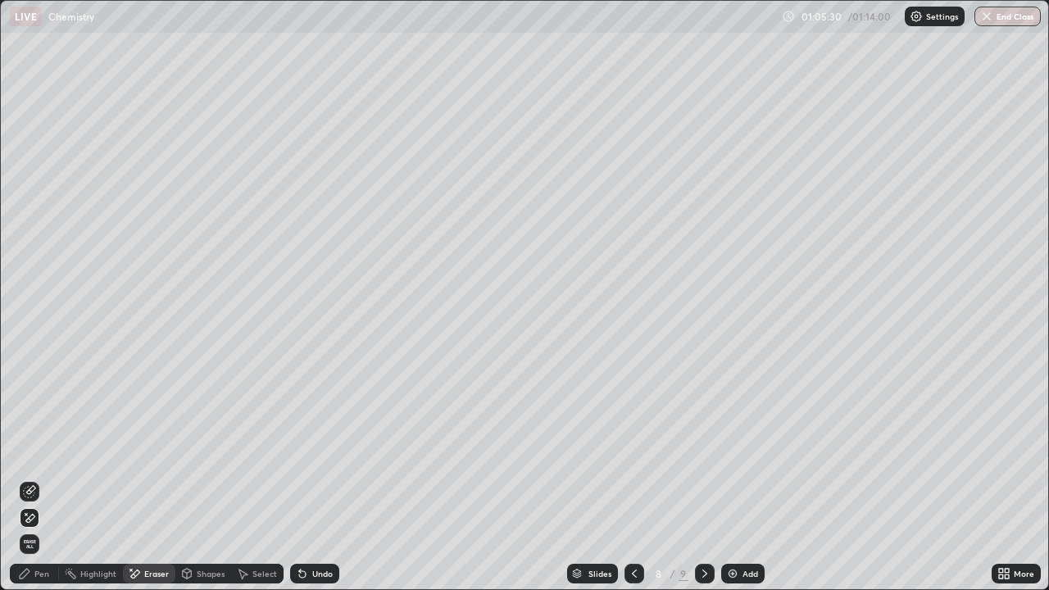
click at [299, 479] on icon at bounding box center [302, 574] width 7 height 7
click at [35, 479] on icon at bounding box center [29, 491] width 13 height 13
click at [48, 479] on div "Pen" at bounding box center [41, 574] width 15 height 8
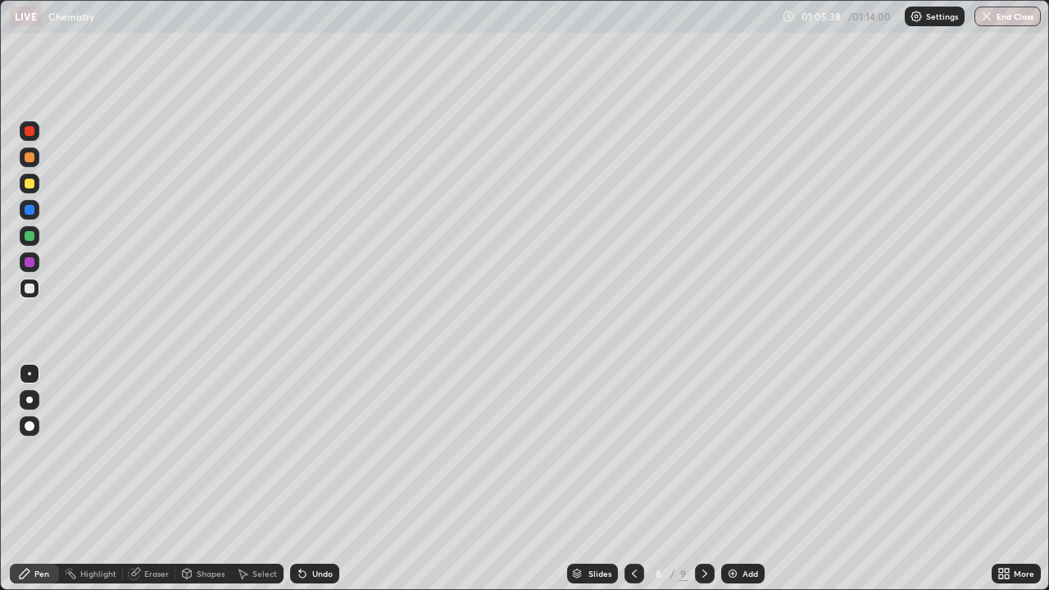
click at [34, 239] on div at bounding box center [30, 236] width 20 height 20
click at [35, 289] on div at bounding box center [30, 289] width 20 height 20
click at [21, 184] on div at bounding box center [30, 184] width 20 height 20
click at [300, 479] on icon at bounding box center [302, 574] width 7 height 7
click at [305, 479] on icon at bounding box center [302, 573] width 13 height 13
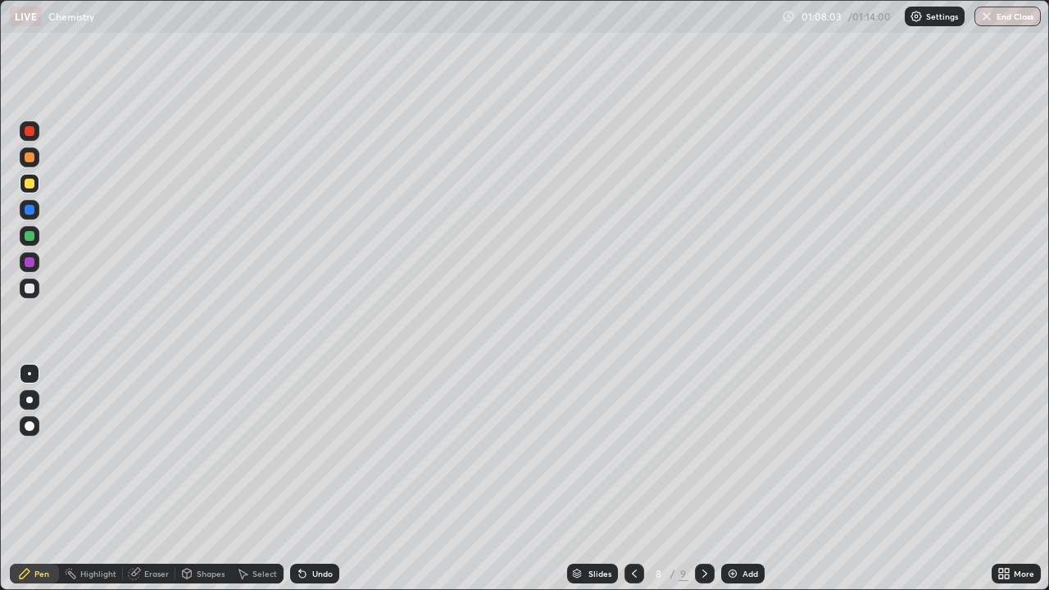
click at [30, 287] on div at bounding box center [30, 289] width 10 height 10
click at [312, 479] on div "Undo" at bounding box center [322, 574] width 20 height 8
click at [301, 479] on icon at bounding box center [302, 574] width 7 height 7
click at [33, 184] on div at bounding box center [30, 184] width 10 height 10
click at [25, 234] on div at bounding box center [30, 236] width 10 height 10
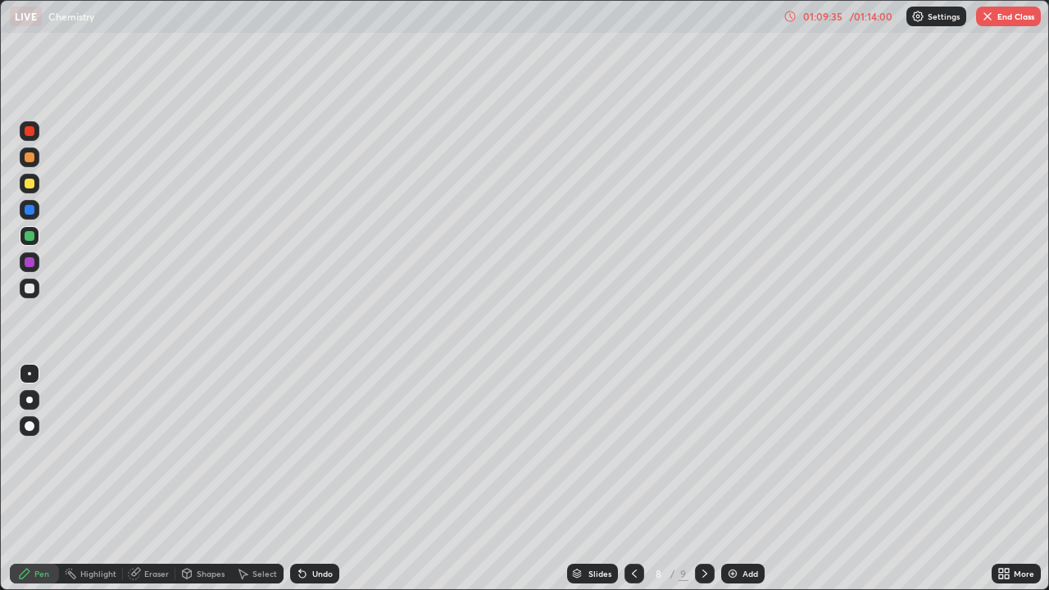
click at [302, 479] on icon at bounding box center [302, 574] width 7 height 7
click at [299, 479] on icon at bounding box center [302, 574] width 7 height 7
click at [299, 479] on icon at bounding box center [300, 571] width 2 height 2
click at [303, 479] on icon at bounding box center [302, 574] width 7 height 7
click at [302, 479] on icon at bounding box center [302, 574] width 7 height 7
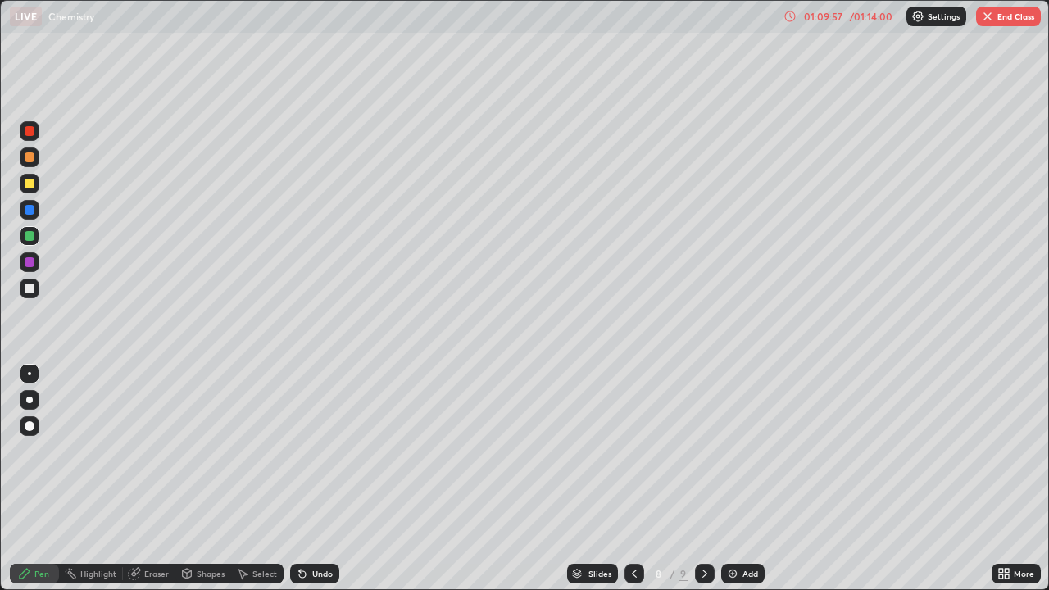
click at [299, 479] on icon at bounding box center [300, 571] width 2 height 2
click at [302, 479] on div "Undo" at bounding box center [314, 574] width 49 height 20
click at [721, 479] on div "Add" at bounding box center [742, 574] width 43 height 20
click at [34, 296] on div at bounding box center [30, 289] width 20 height 20
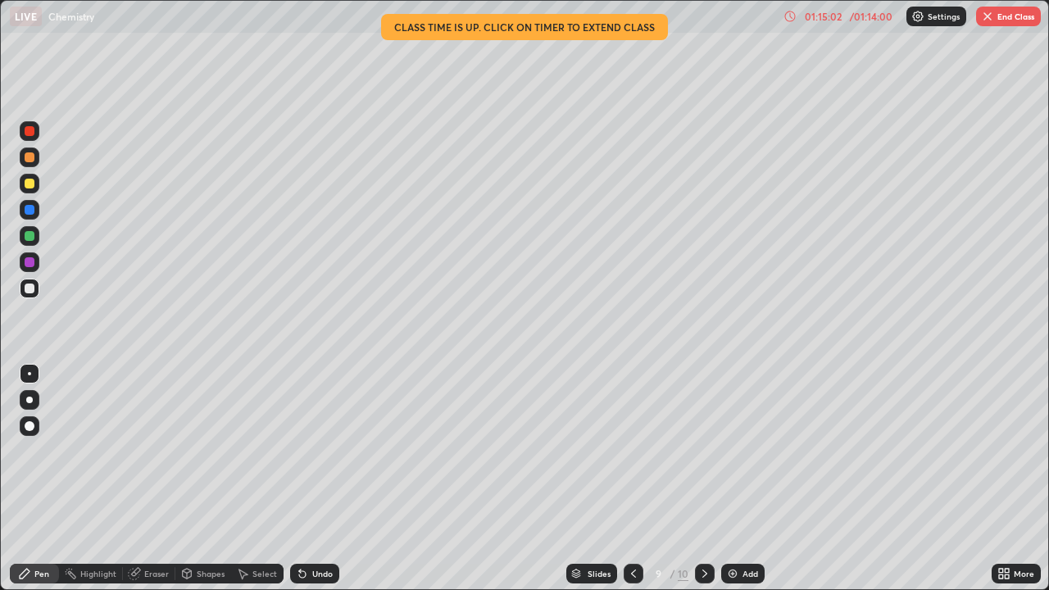
click at [992, 20] on img "button" at bounding box center [987, 16] width 13 height 13
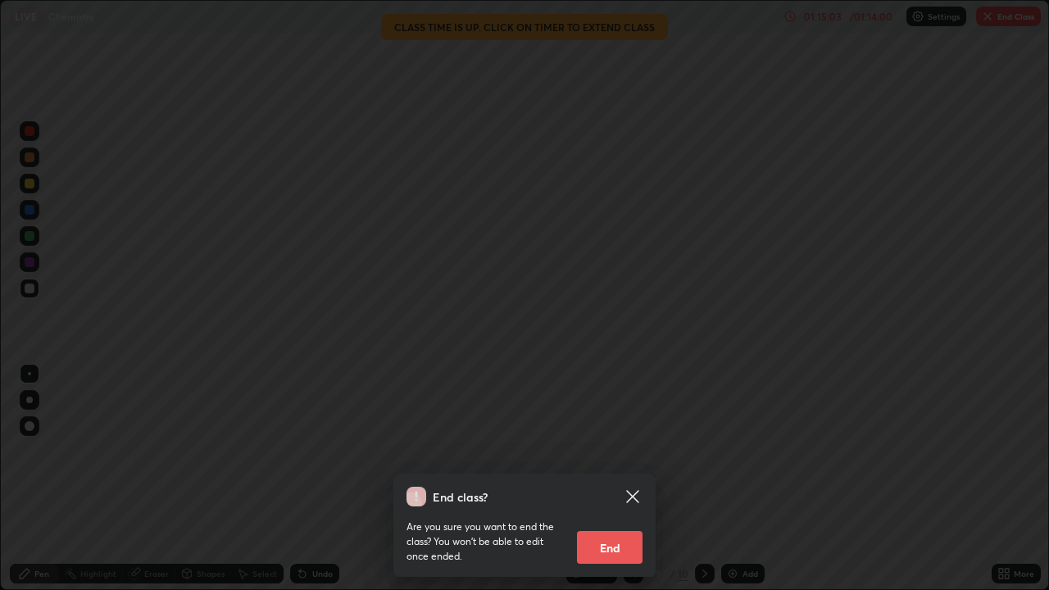
click at [607, 479] on button "End" at bounding box center [610, 547] width 66 height 33
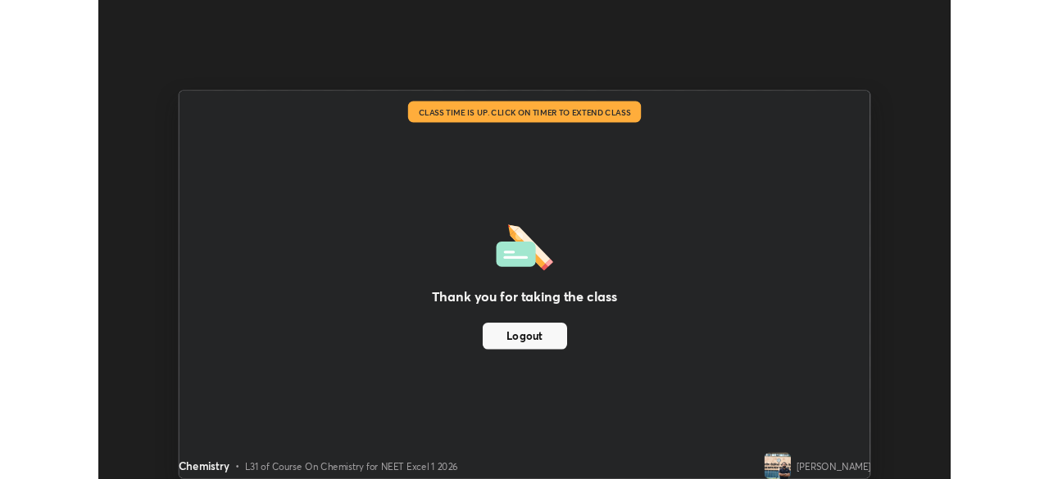
scroll to position [81486, 80916]
